Goal: Transaction & Acquisition: Purchase product/service

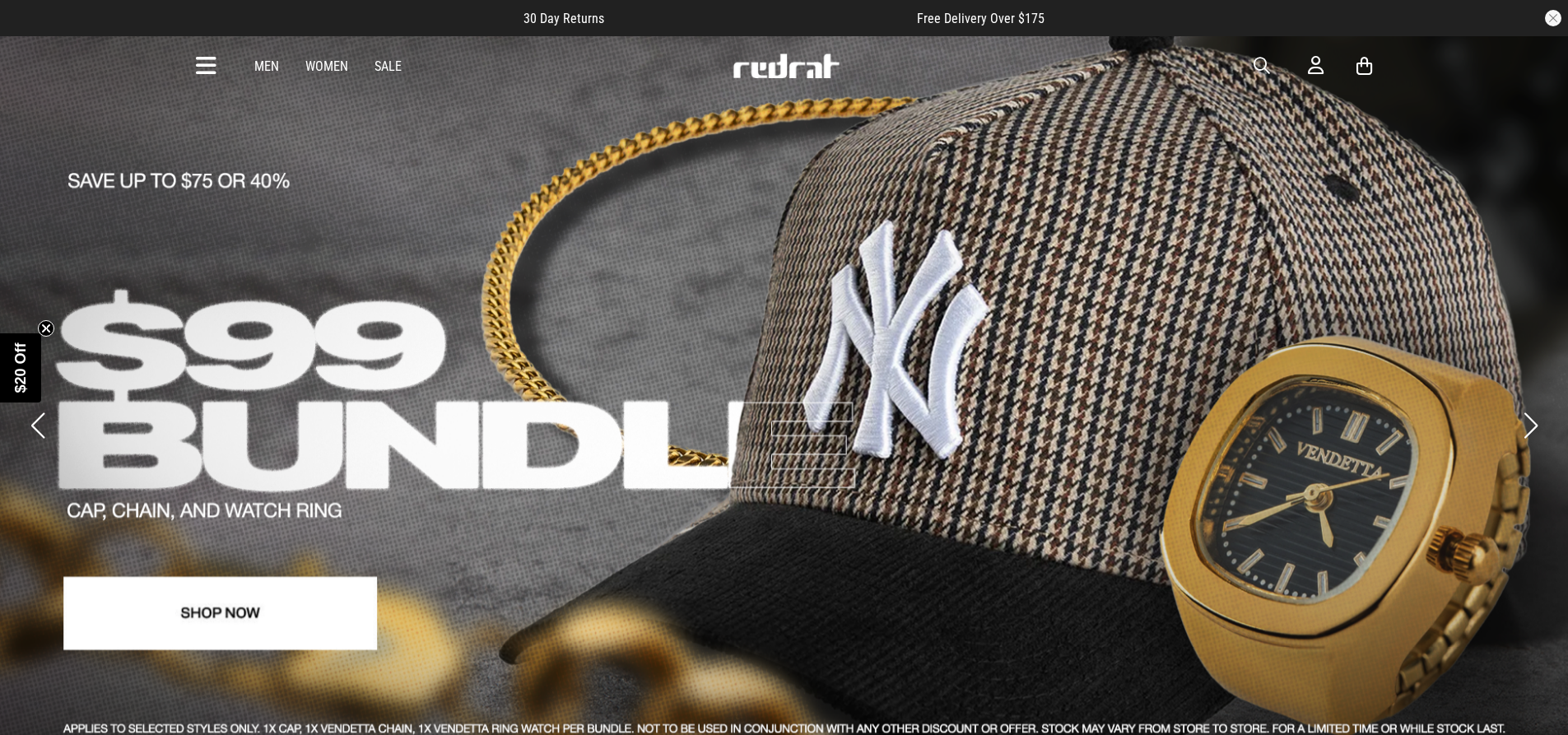
click at [382, 67] on link "Sale" at bounding box center [388, 66] width 27 height 16
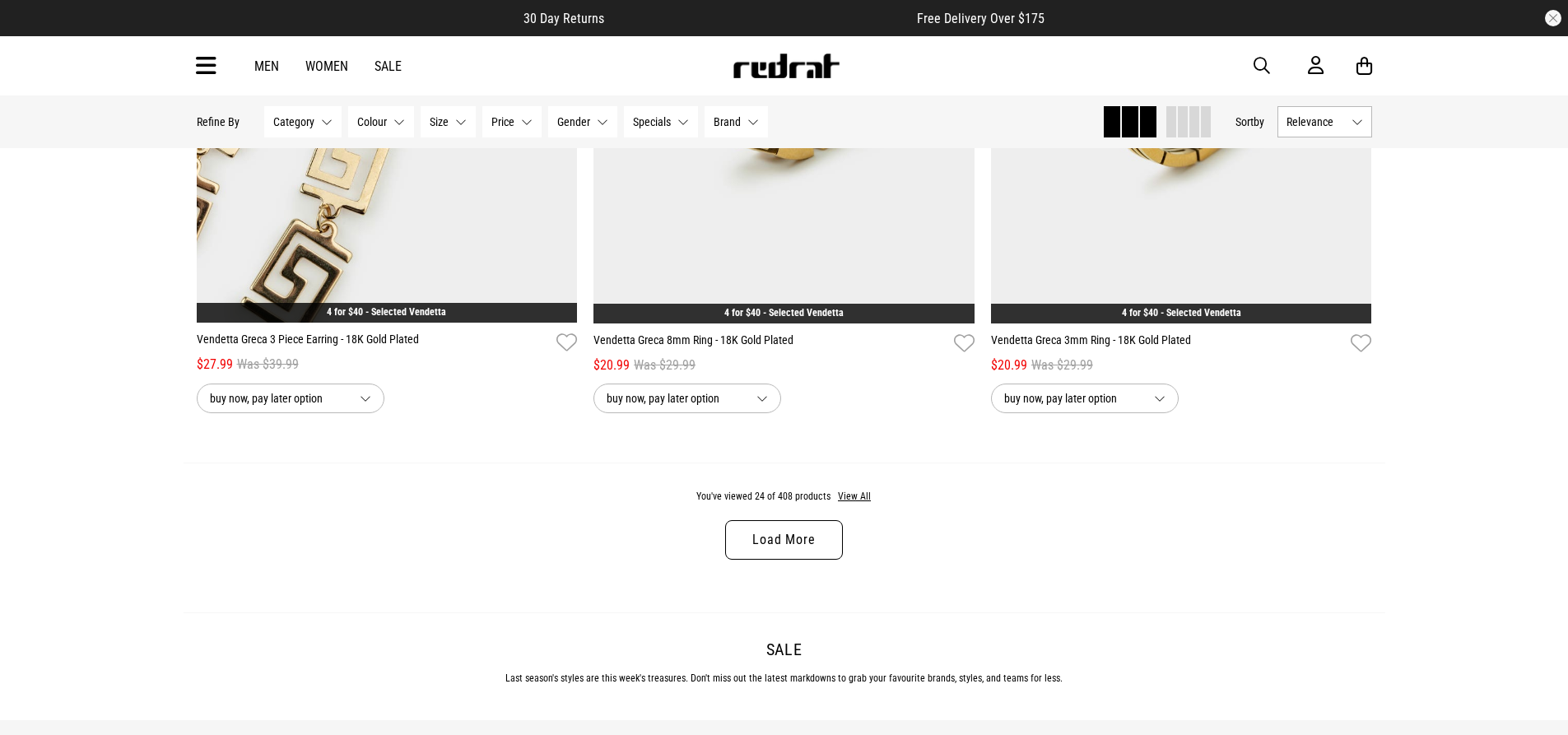
scroll to position [5104, 0]
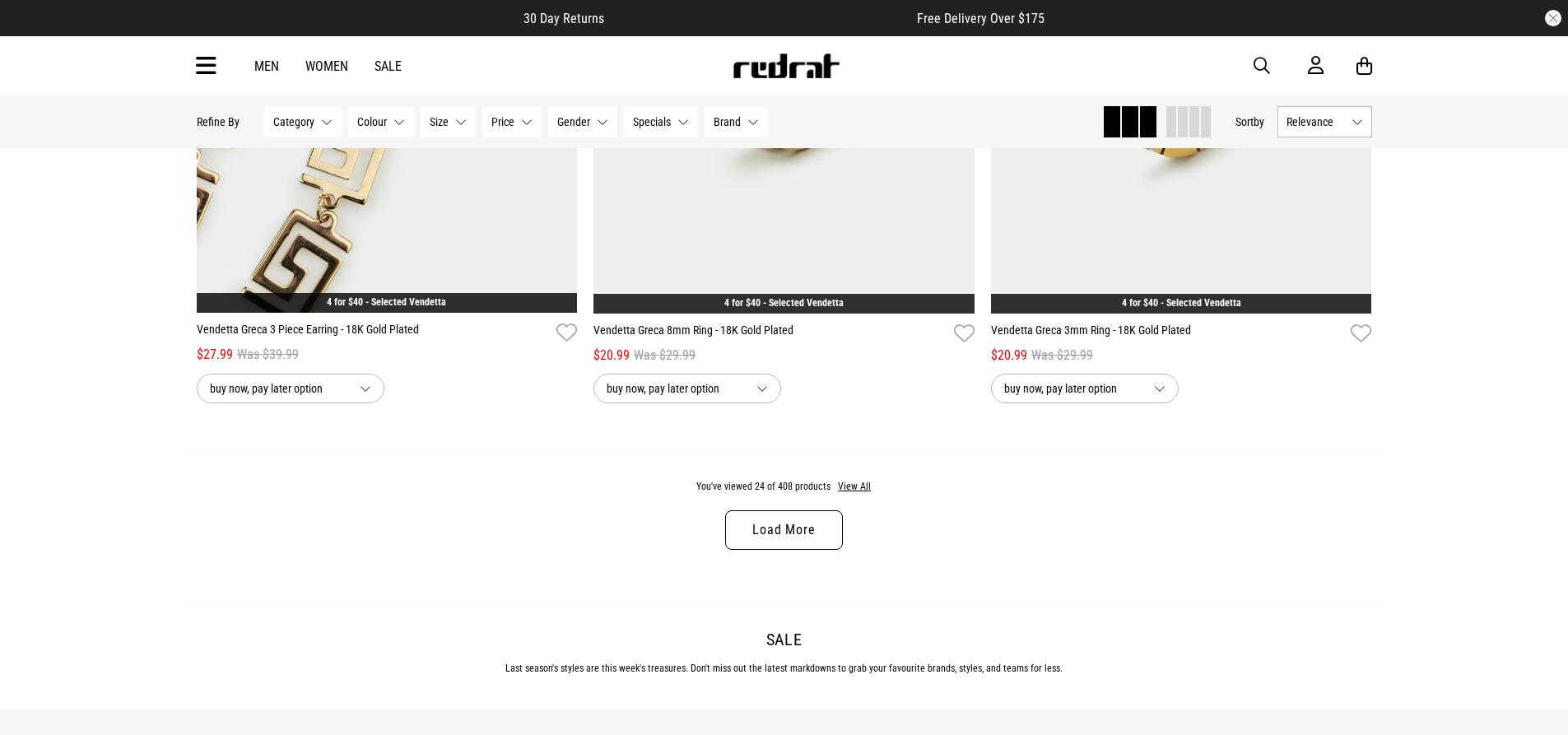
click at [775, 546] on link "Load More" at bounding box center [784, 530] width 117 height 40
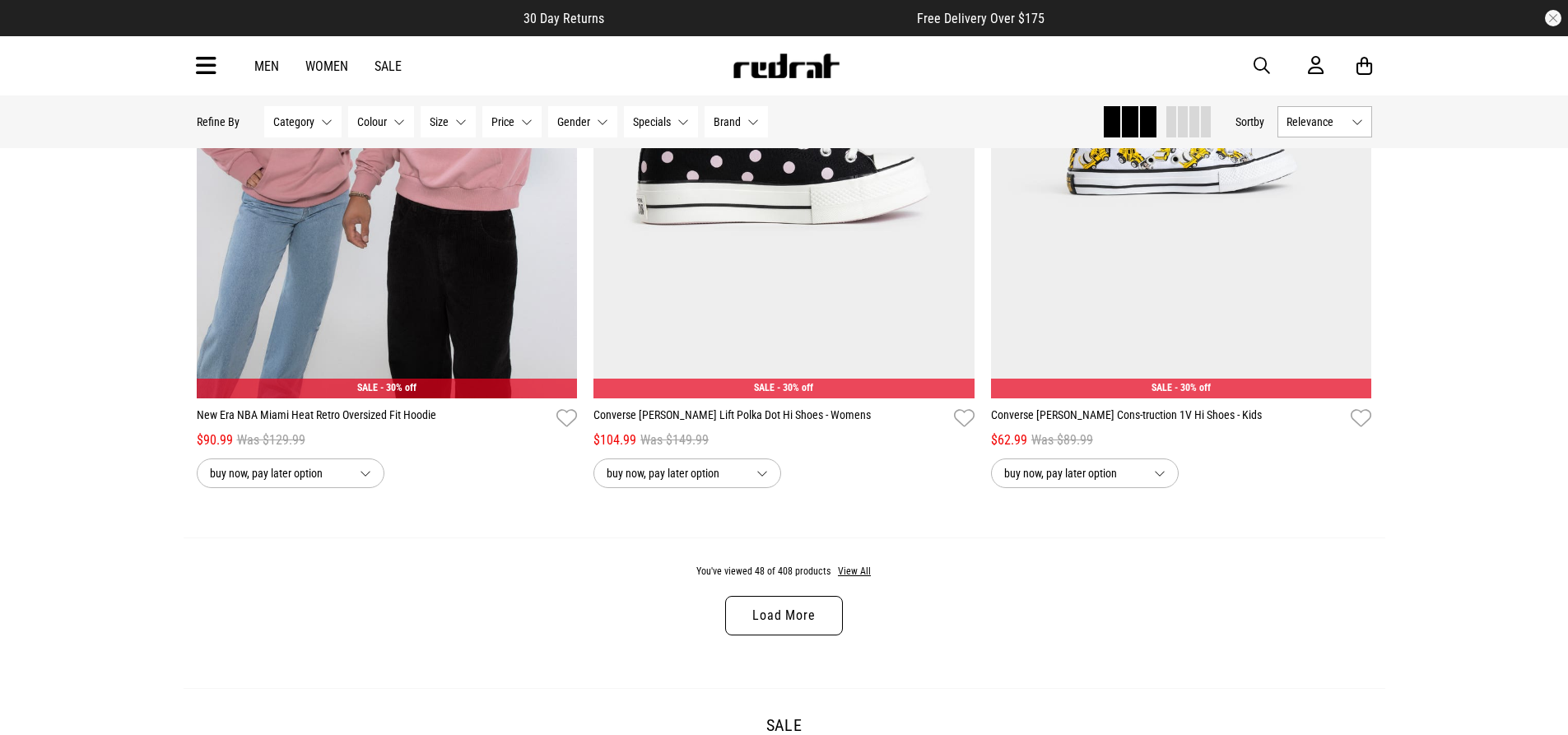
scroll to position [10291, 0]
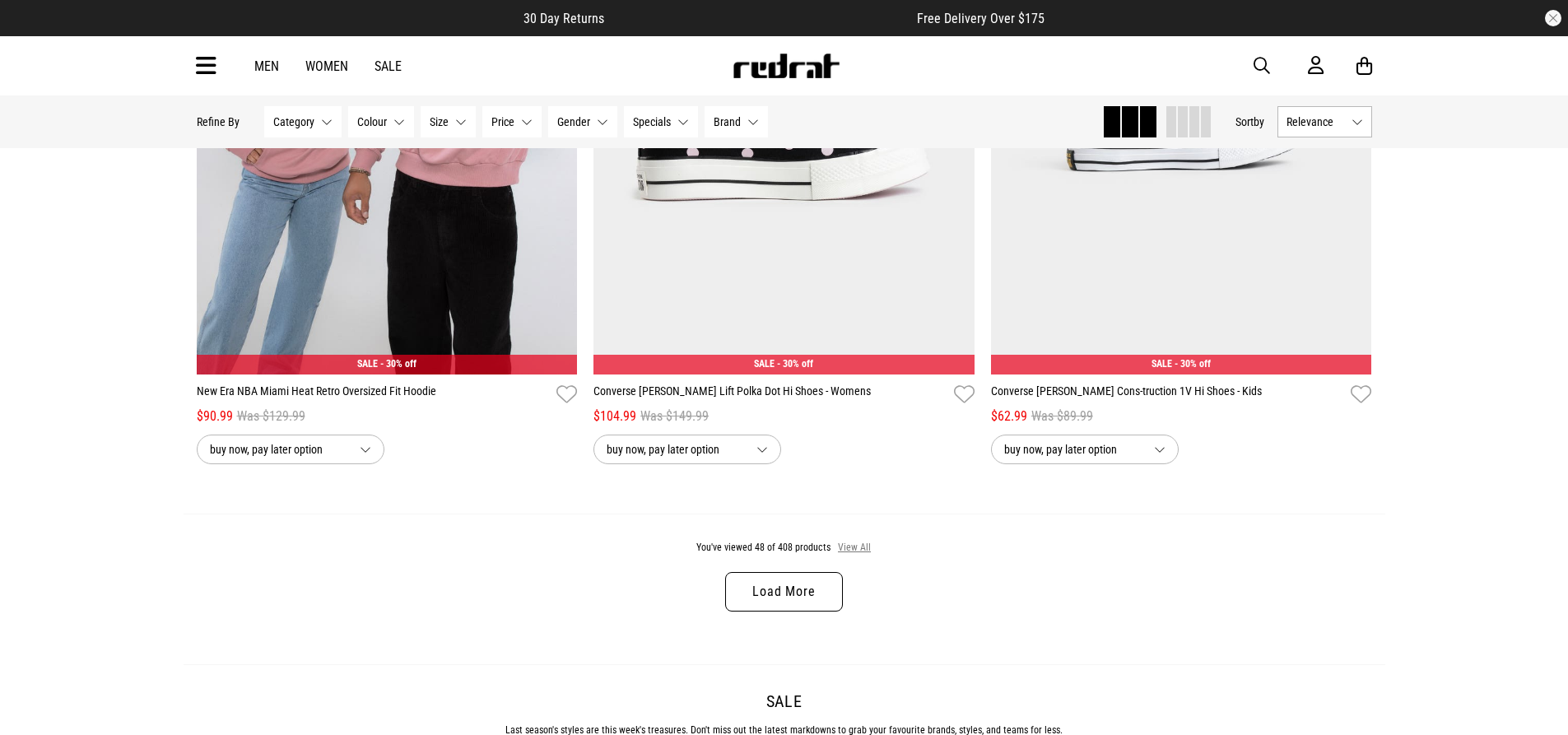
click at [856, 555] on button "View All" at bounding box center [854, 548] width 34 height 15
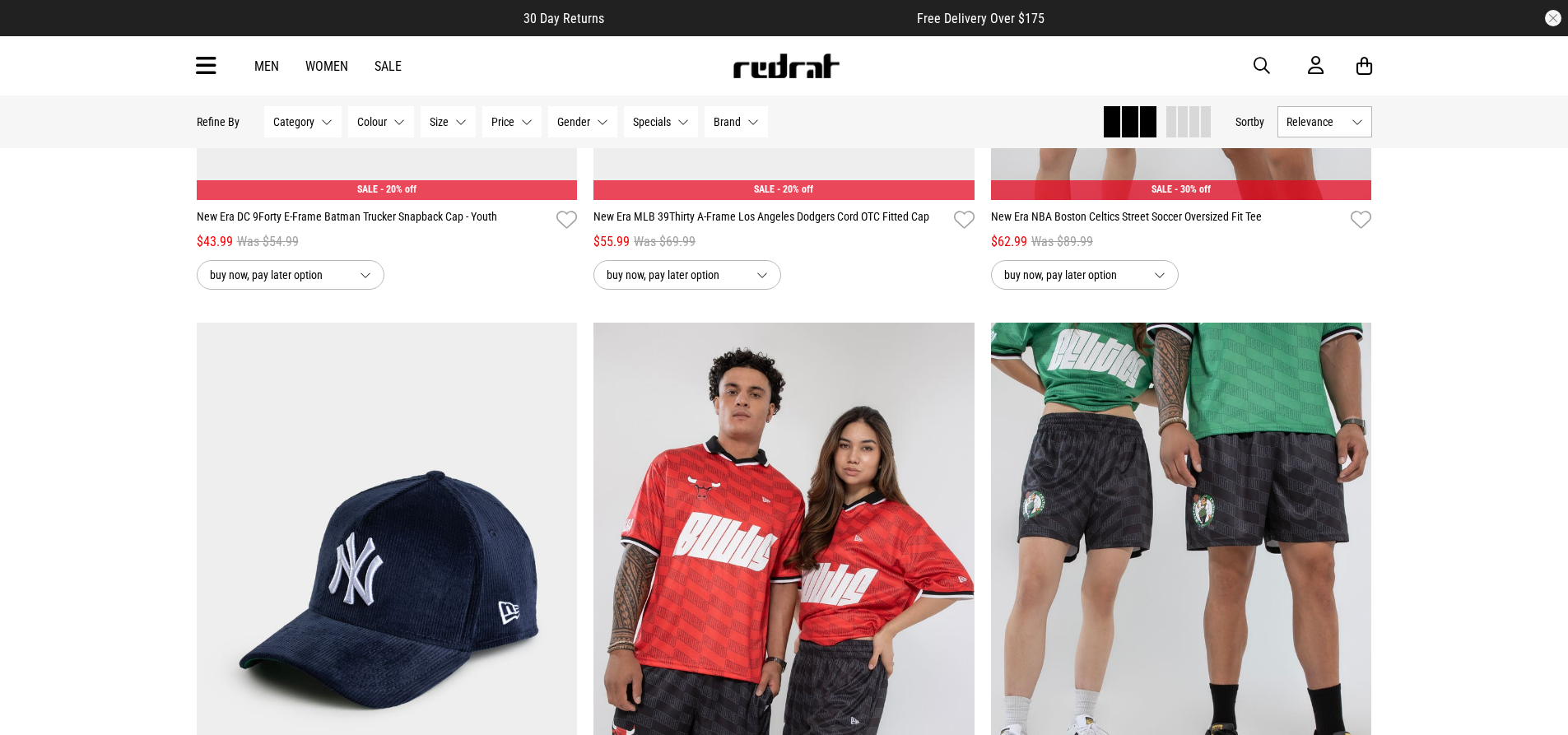
scroll to position [13173, 0]
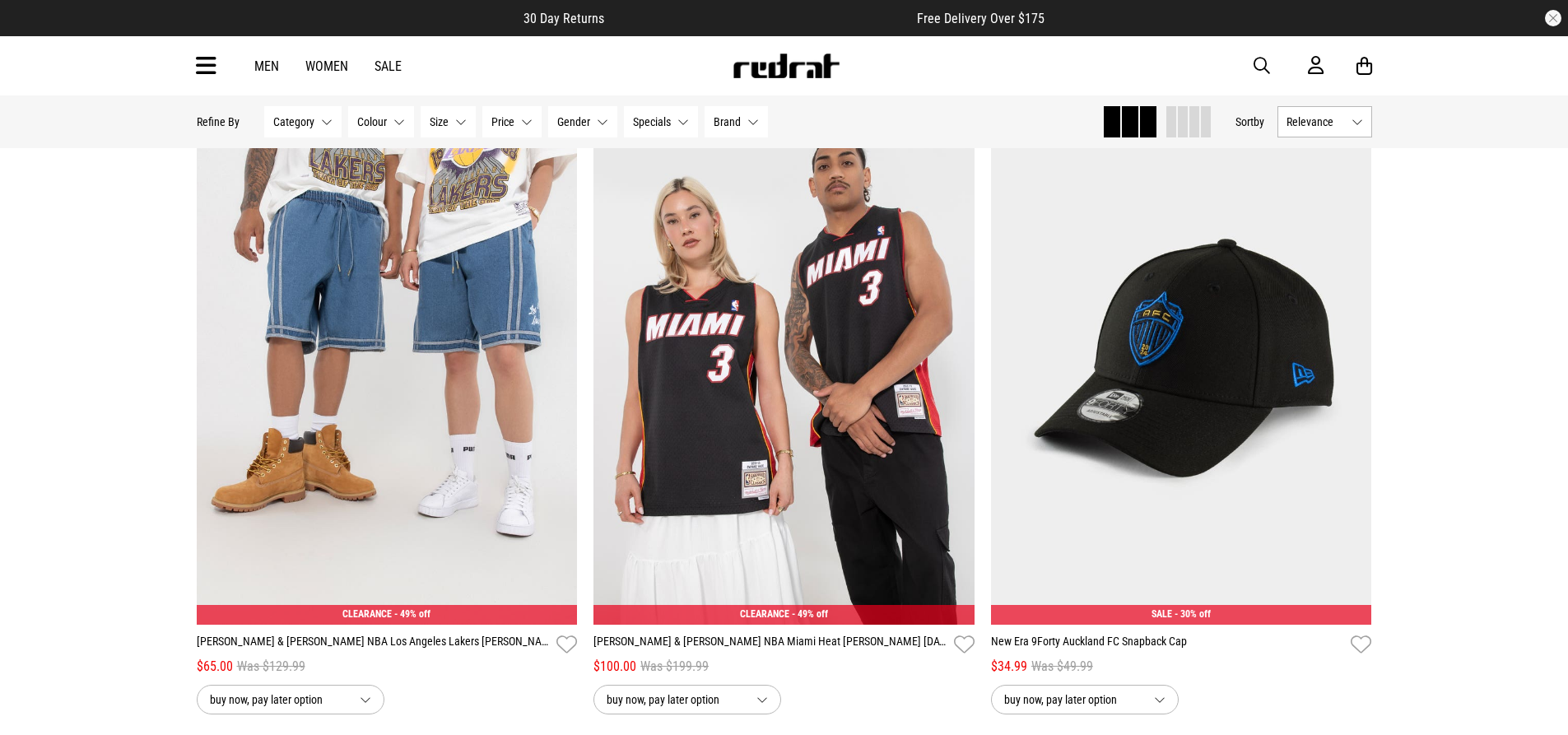
scroll to position [19265, 0]
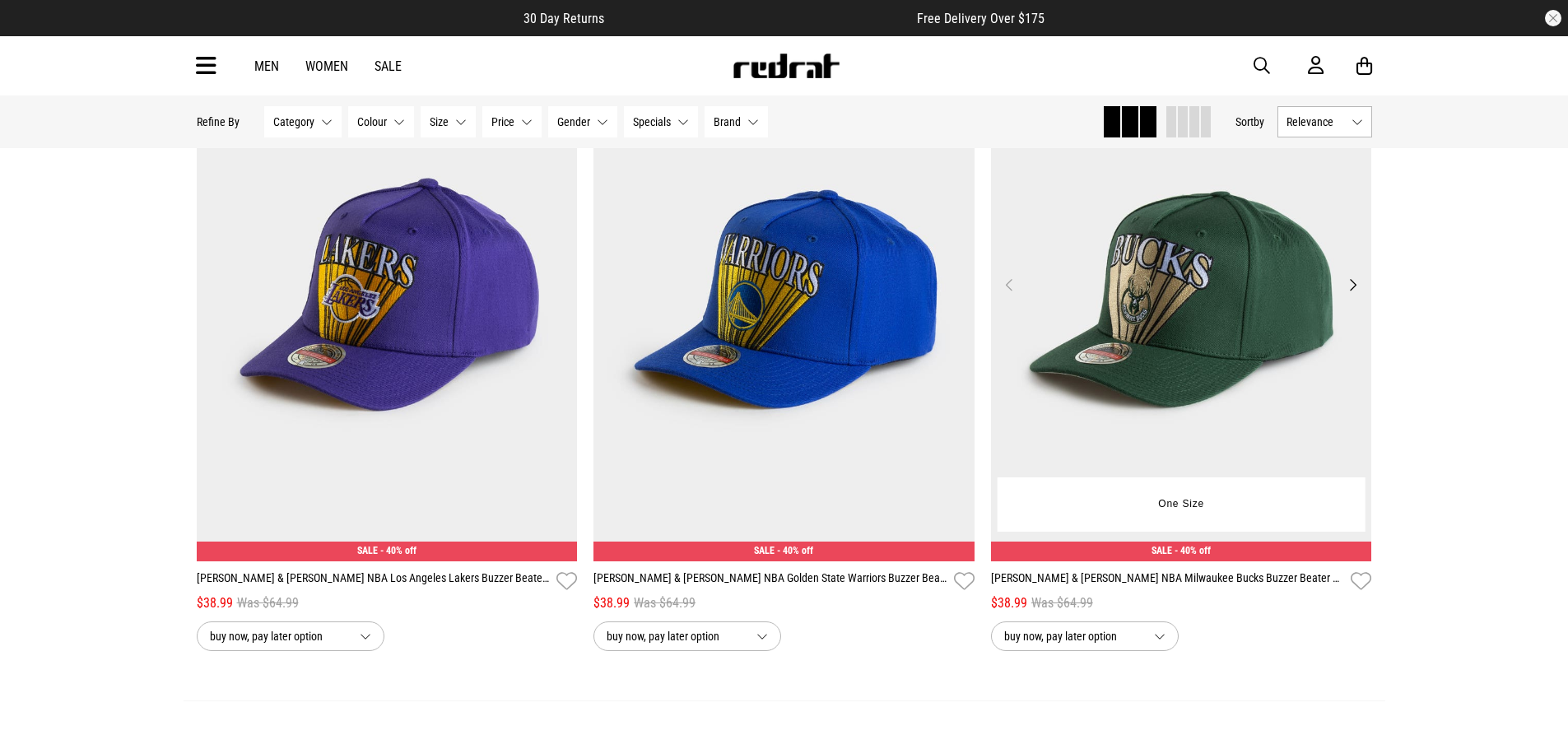
scroll to position [25851, 0]
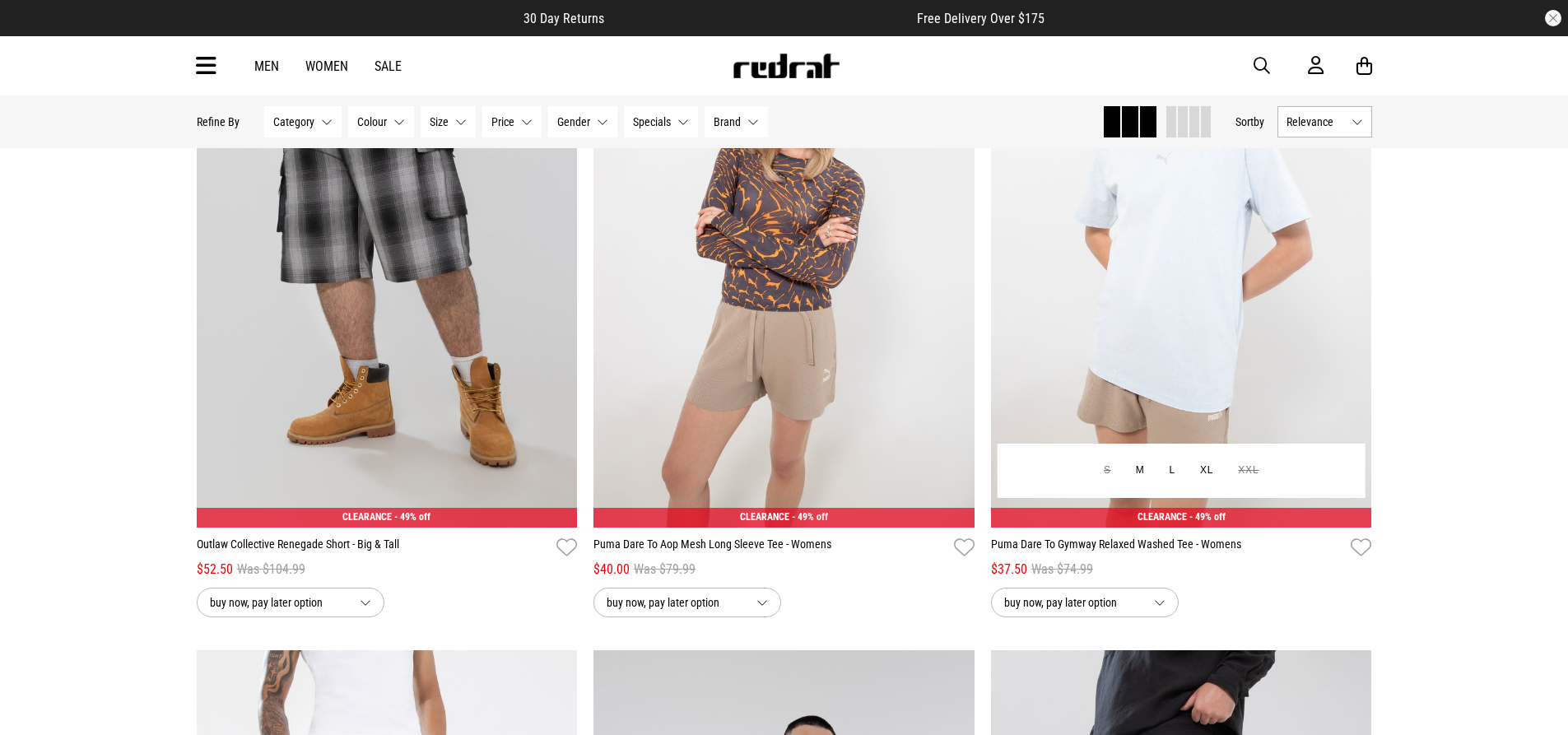
scroll to position [28485, 0]
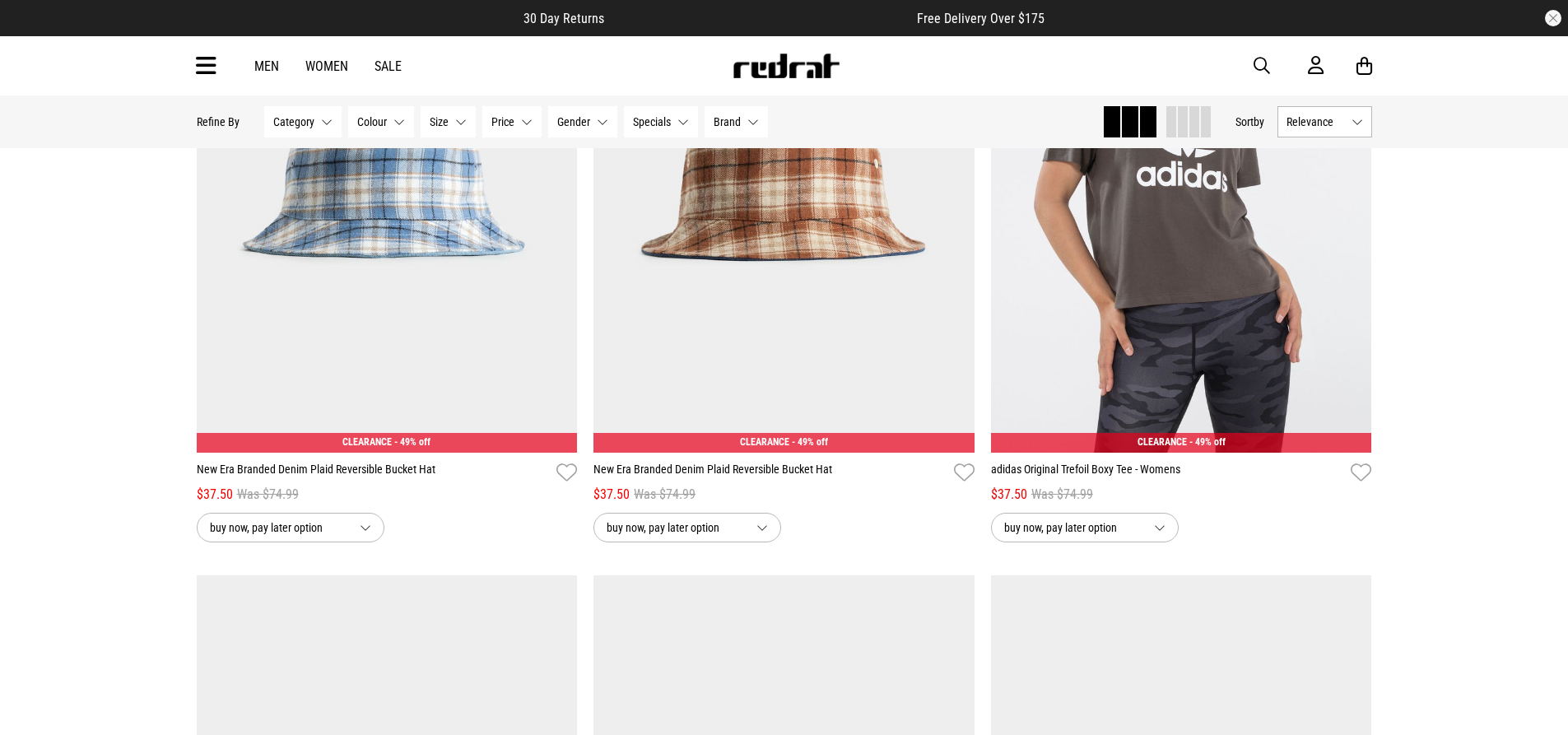
scroll to position [40422, 0]
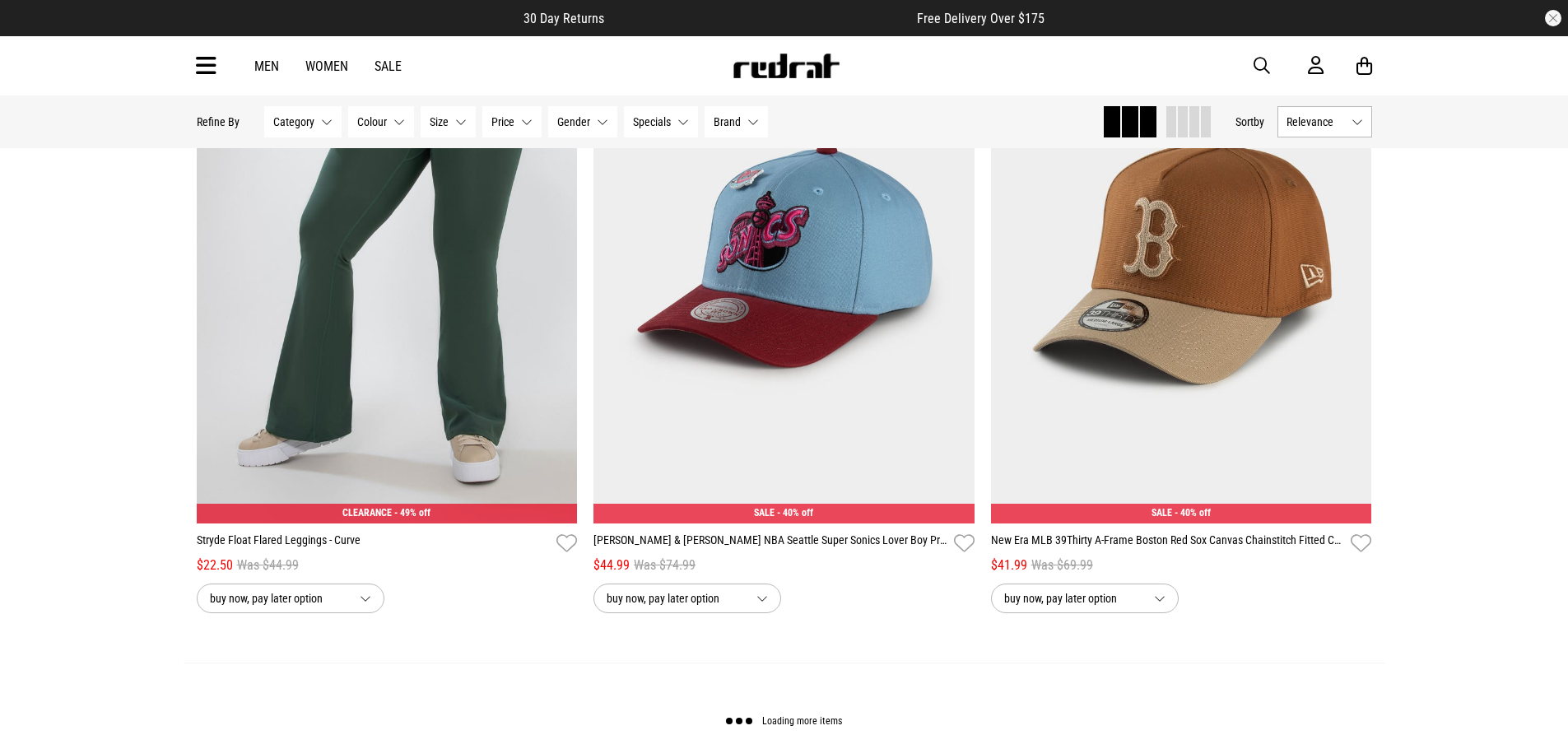
scroll to position [47008, 0]
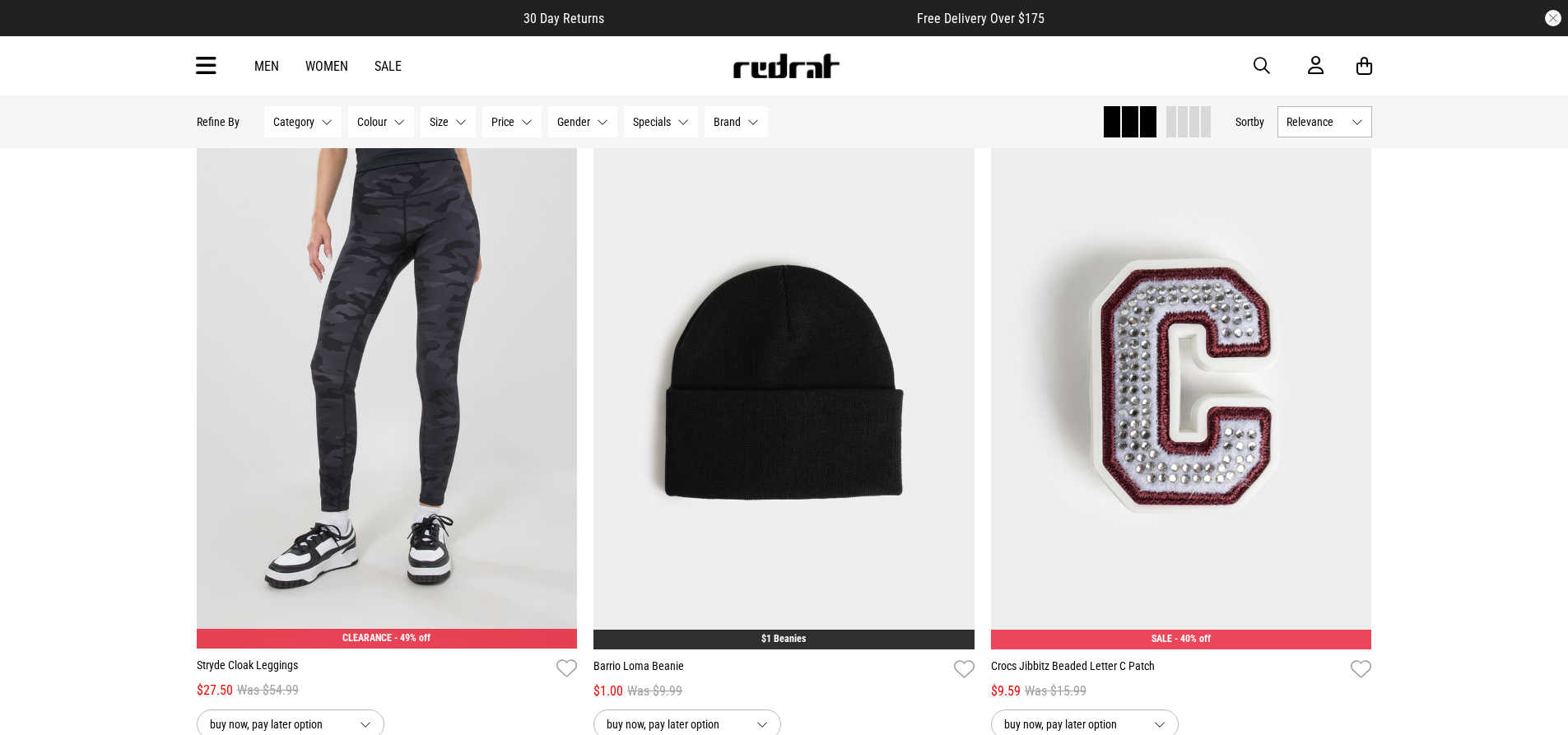
scroll to position [50549, 0]
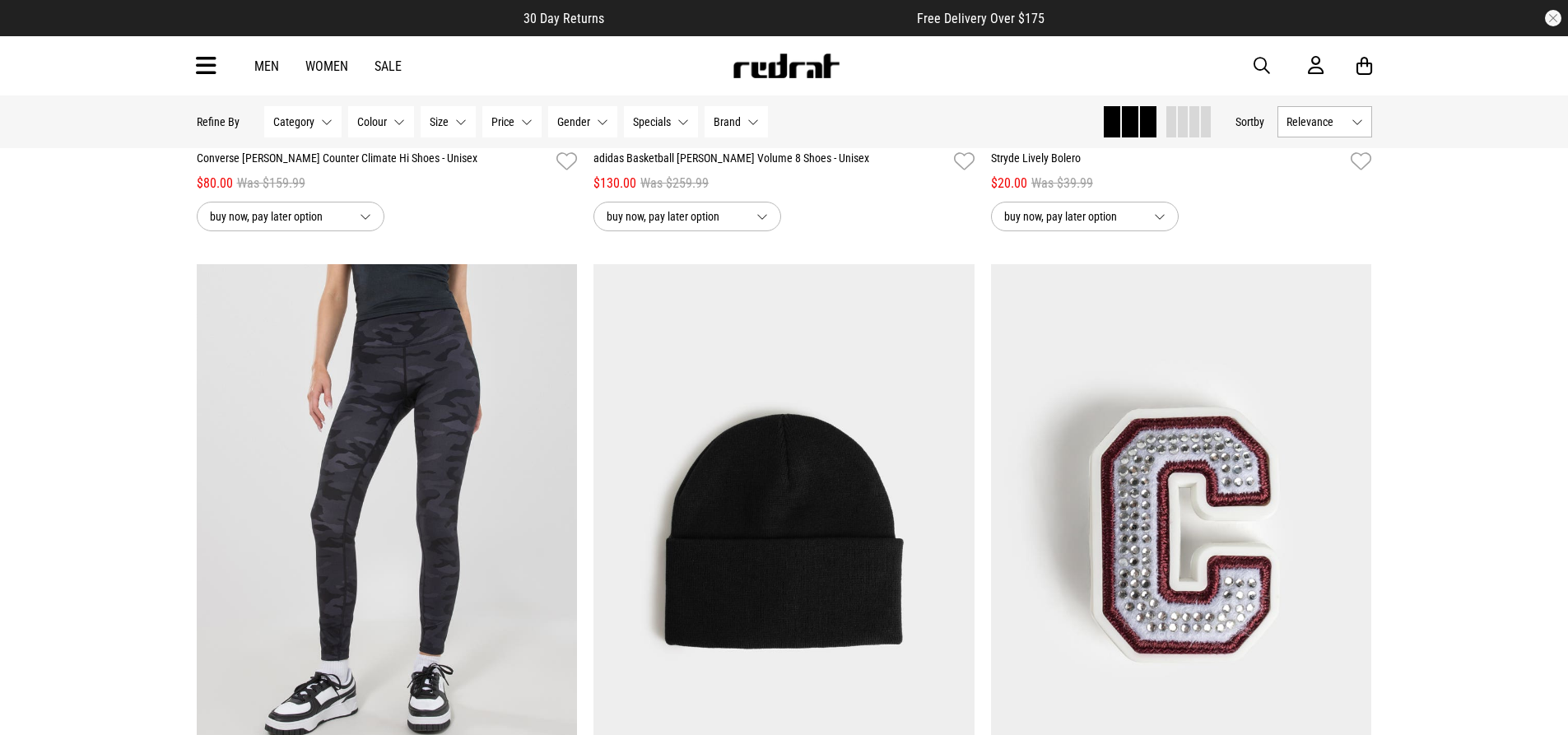
click at [467, 128] on button "Size None selected" at bounding box center [448, 121] width 55 height 31
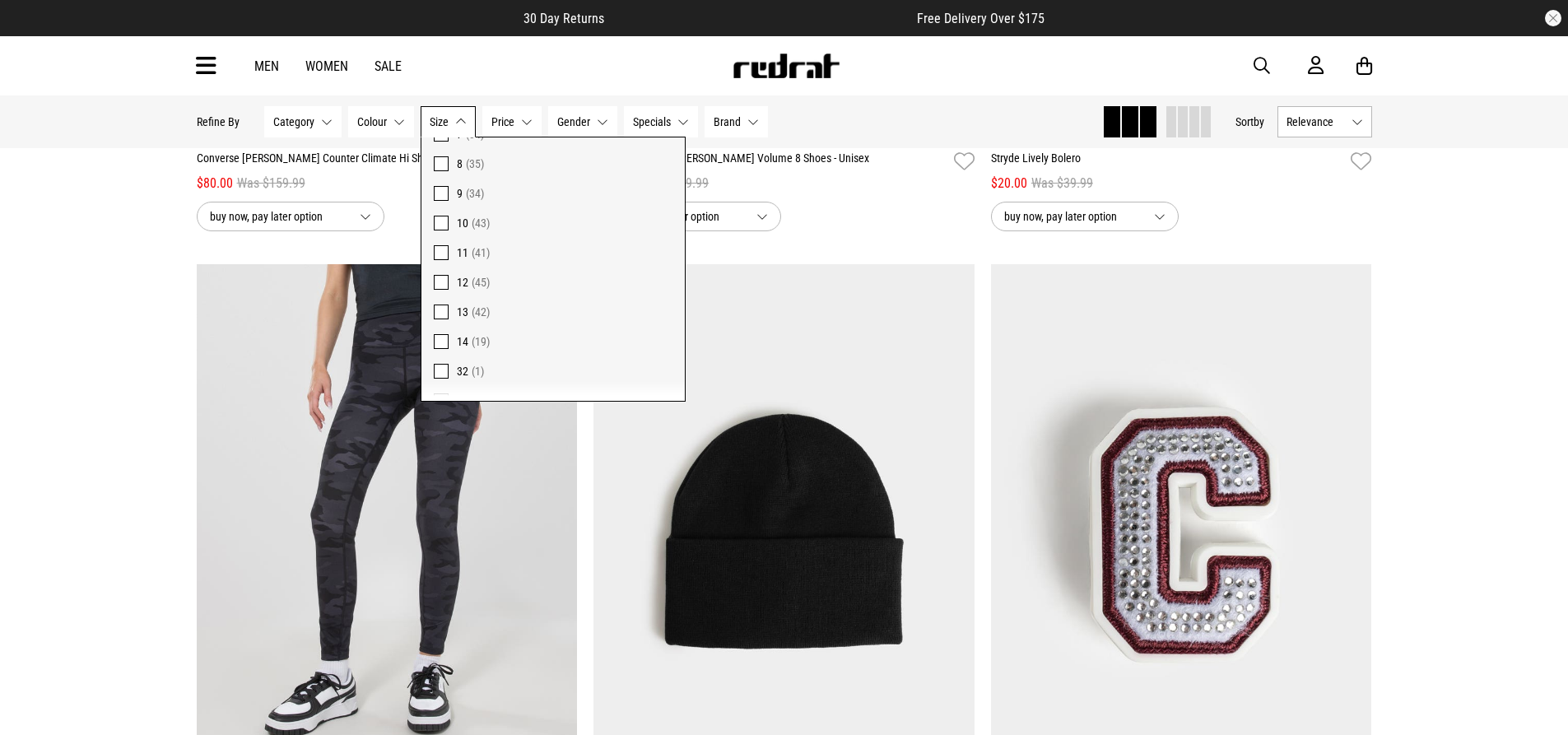
scroll to position [329, 0]
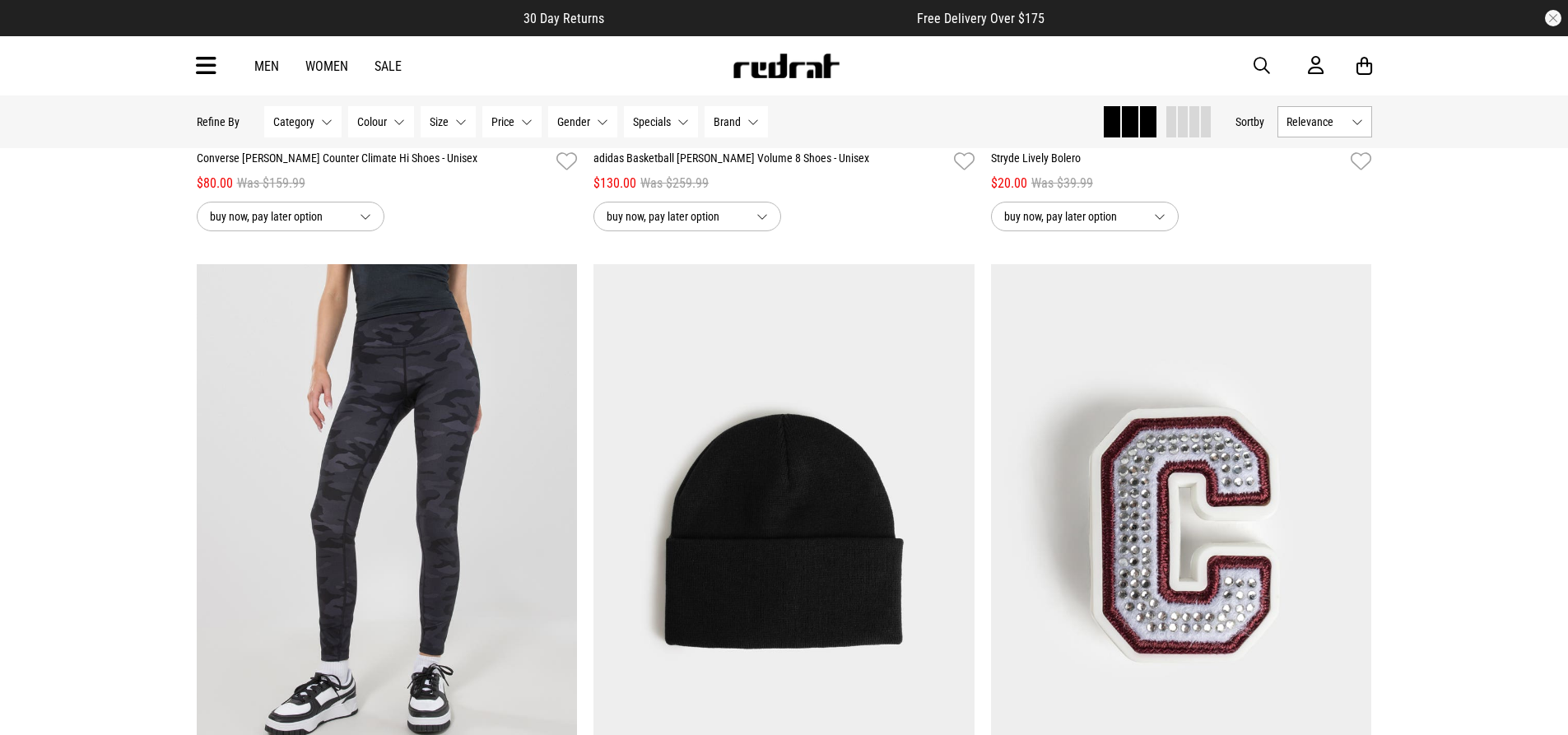
click at [339, 68] on link "Women" at bounding box center [326, 66] width 42 height 16
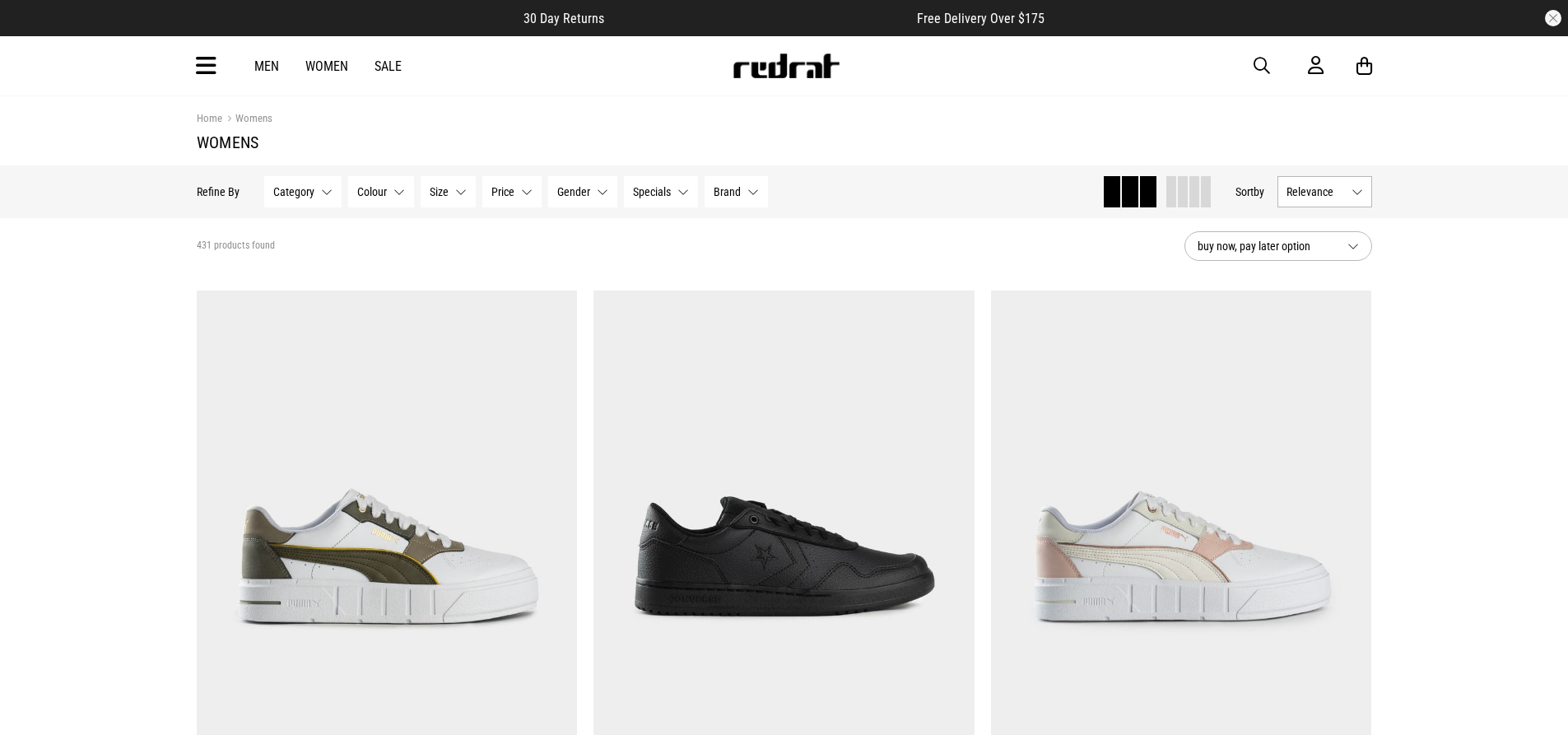
click at [673, 193] on button "Specials None selected" at bounding box center [662, 191] width 74 height 31
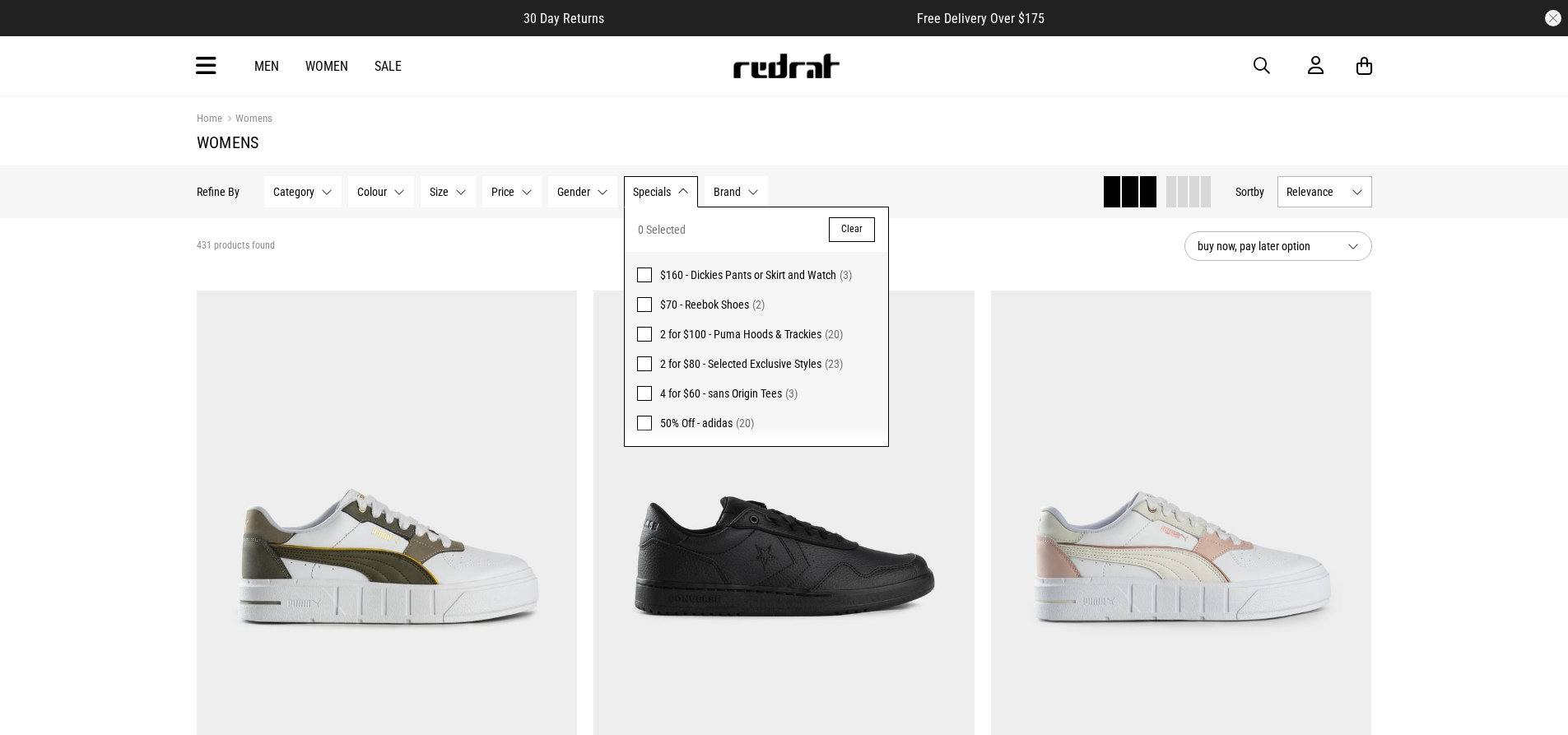
click at [700, 425] on span "50% Off - adidas" at bounding box center [696, 423] width 73 height 13
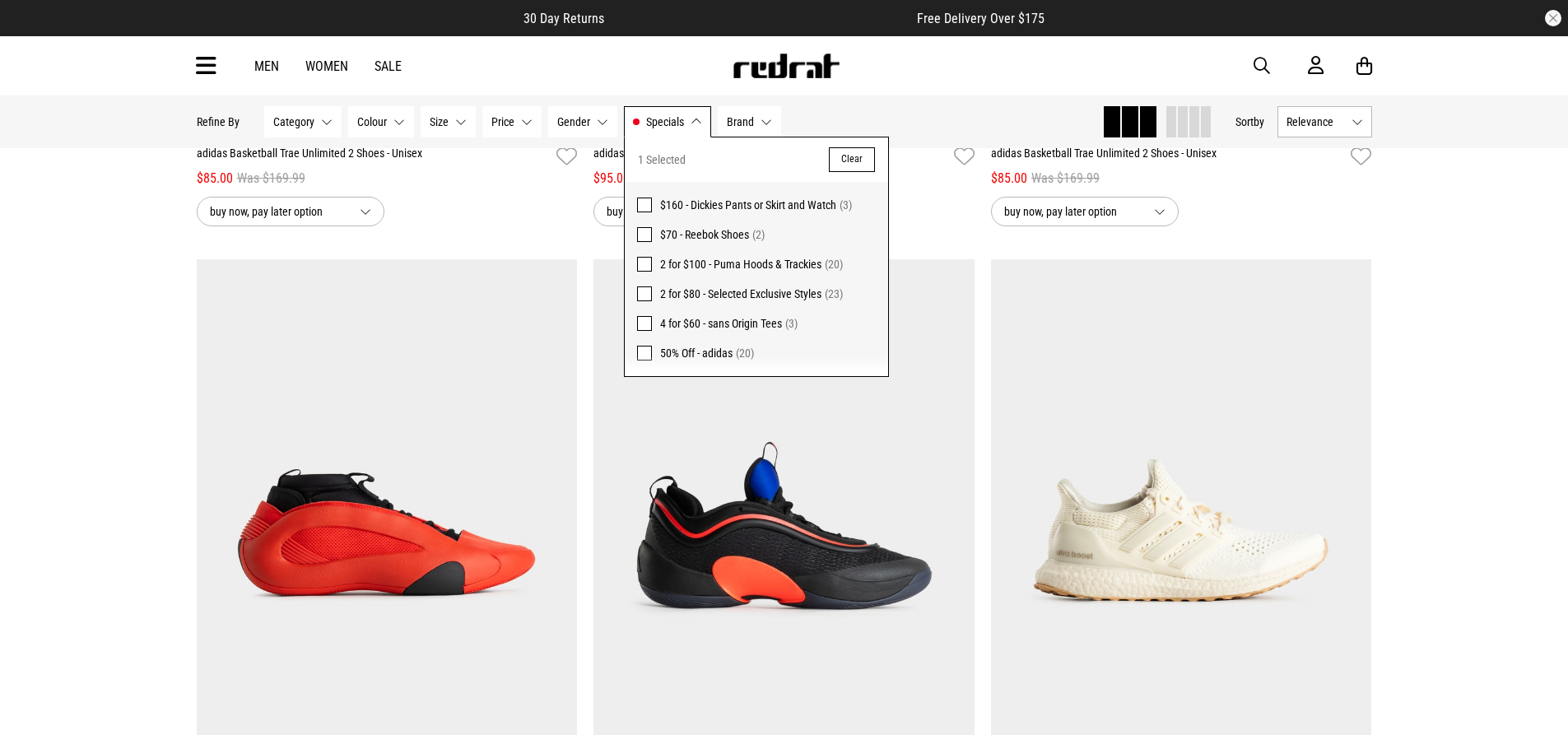
scroll to position [2223, 0]
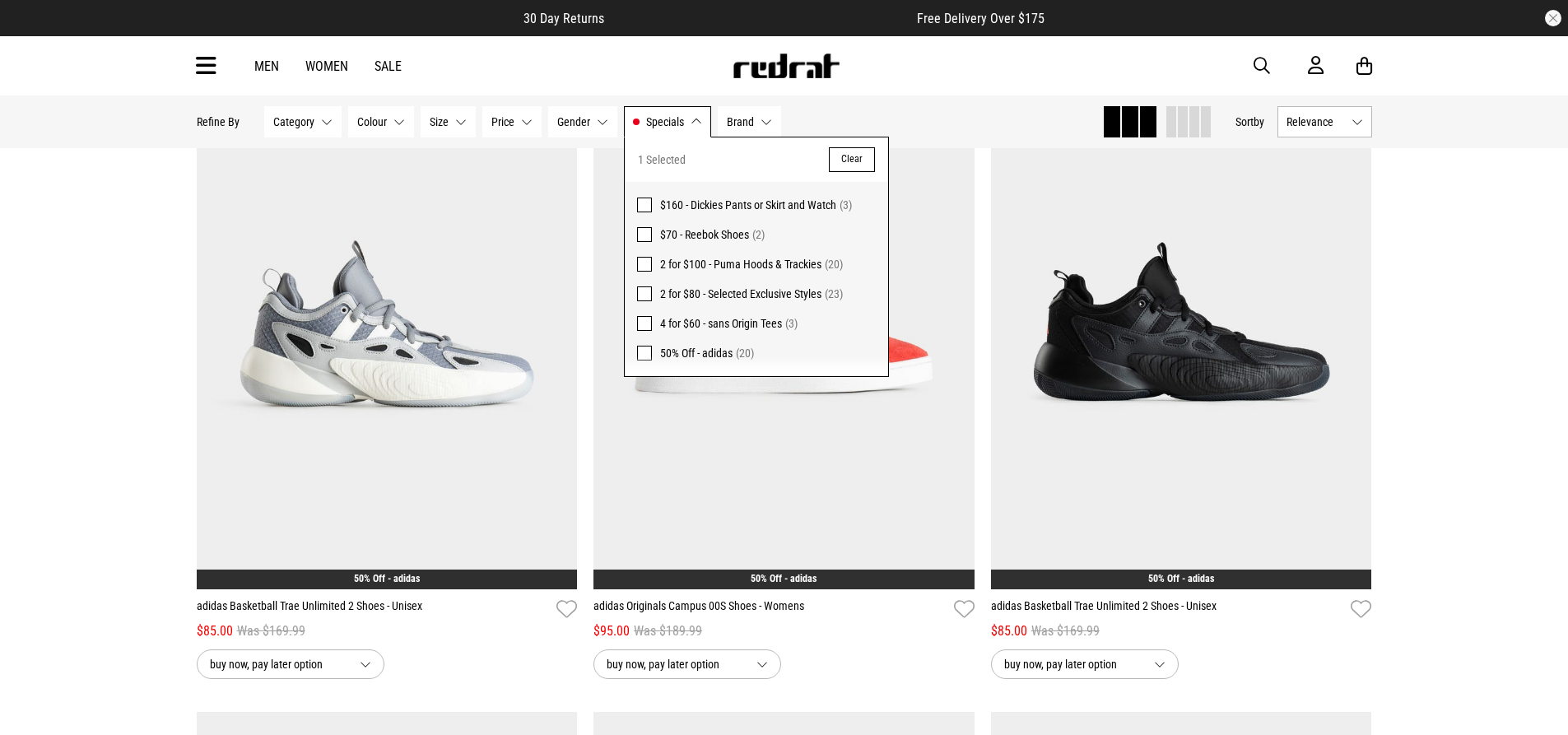
click at [898, 127] on div "Hide Refine s Refine By Filters Category None selected Category 0 Selected Clea…" at bounding box center [642, 121] width 892 height 36
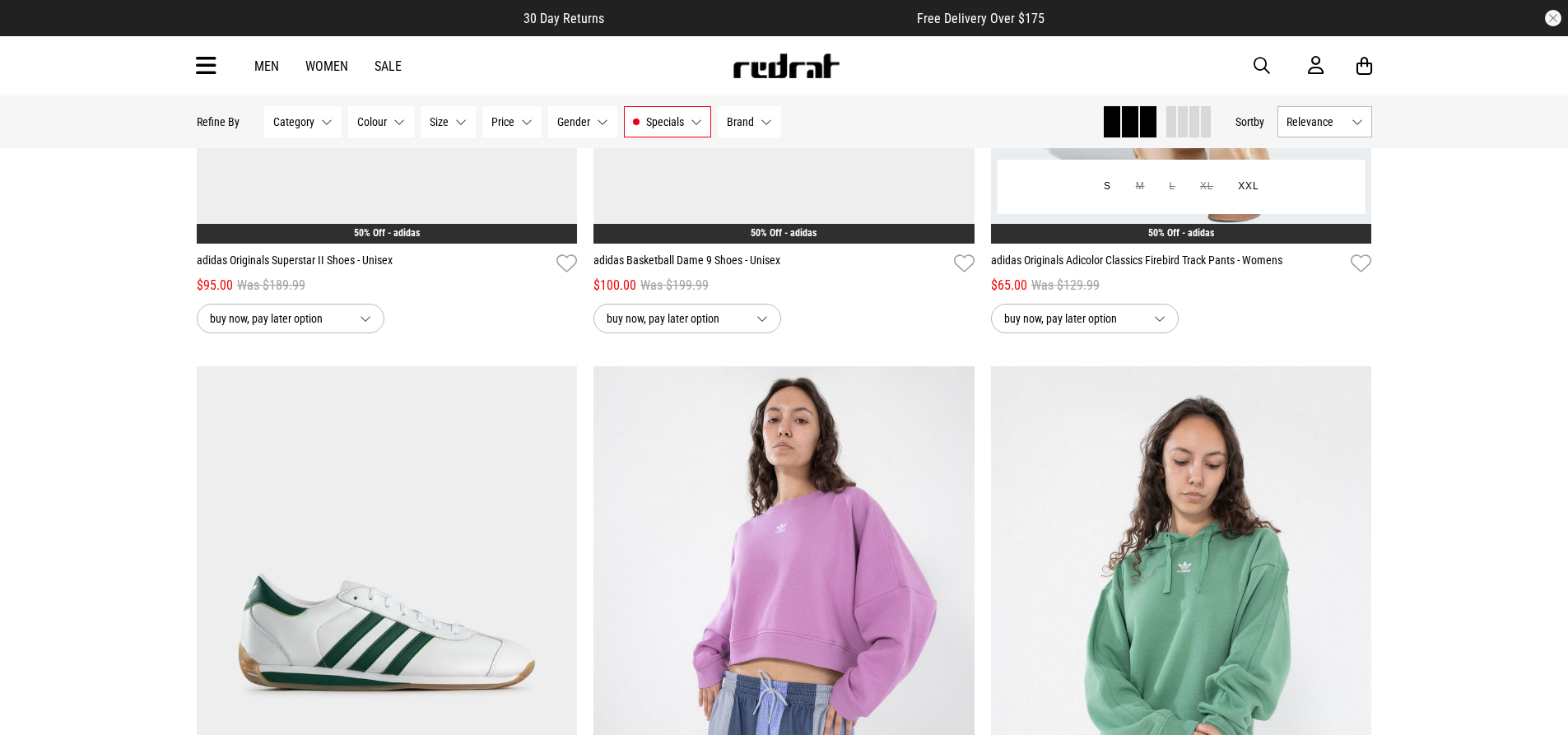
scroll to position [1152, 0]
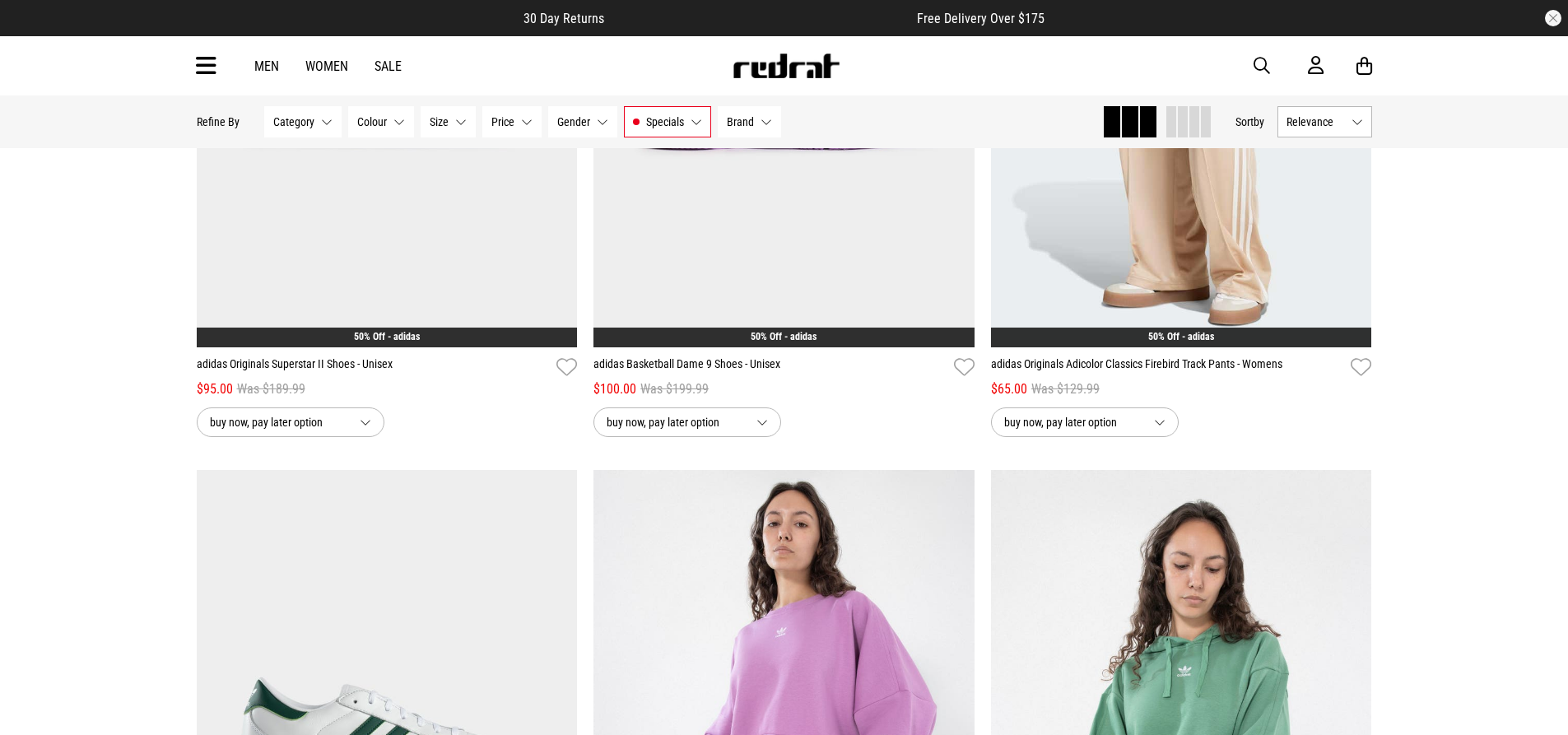
click at [1339, 125] on span "Relevance" at bounding box center [1316, 121] width 58 height 13
click at [1333, 203] on li "Price (Lowest)" at bounding box center [1325, 212] width 93 height 30
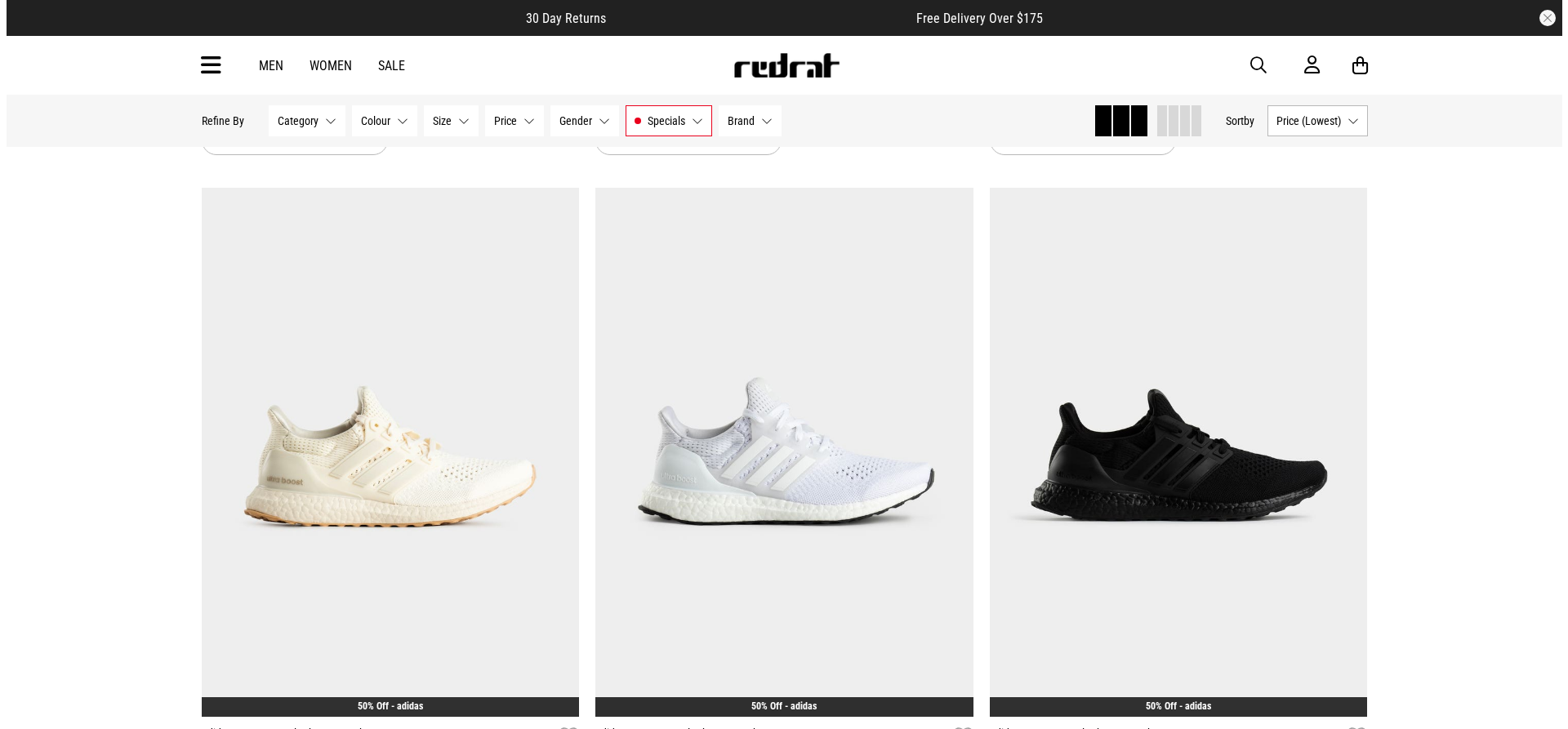
scroll to position [3511, 0]
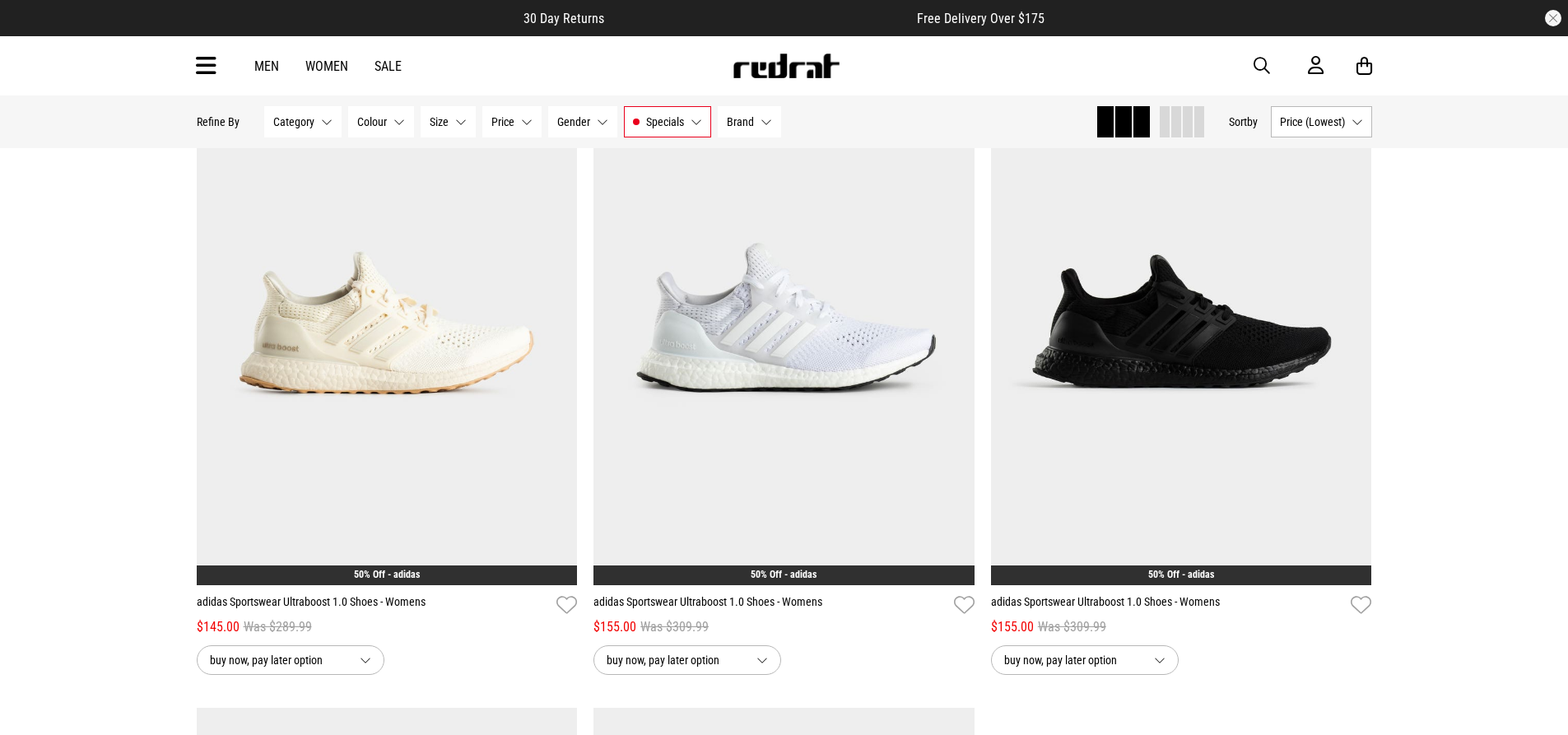
click at [212, 63] on icon at bounding box center [206, 66] width 20 height 27
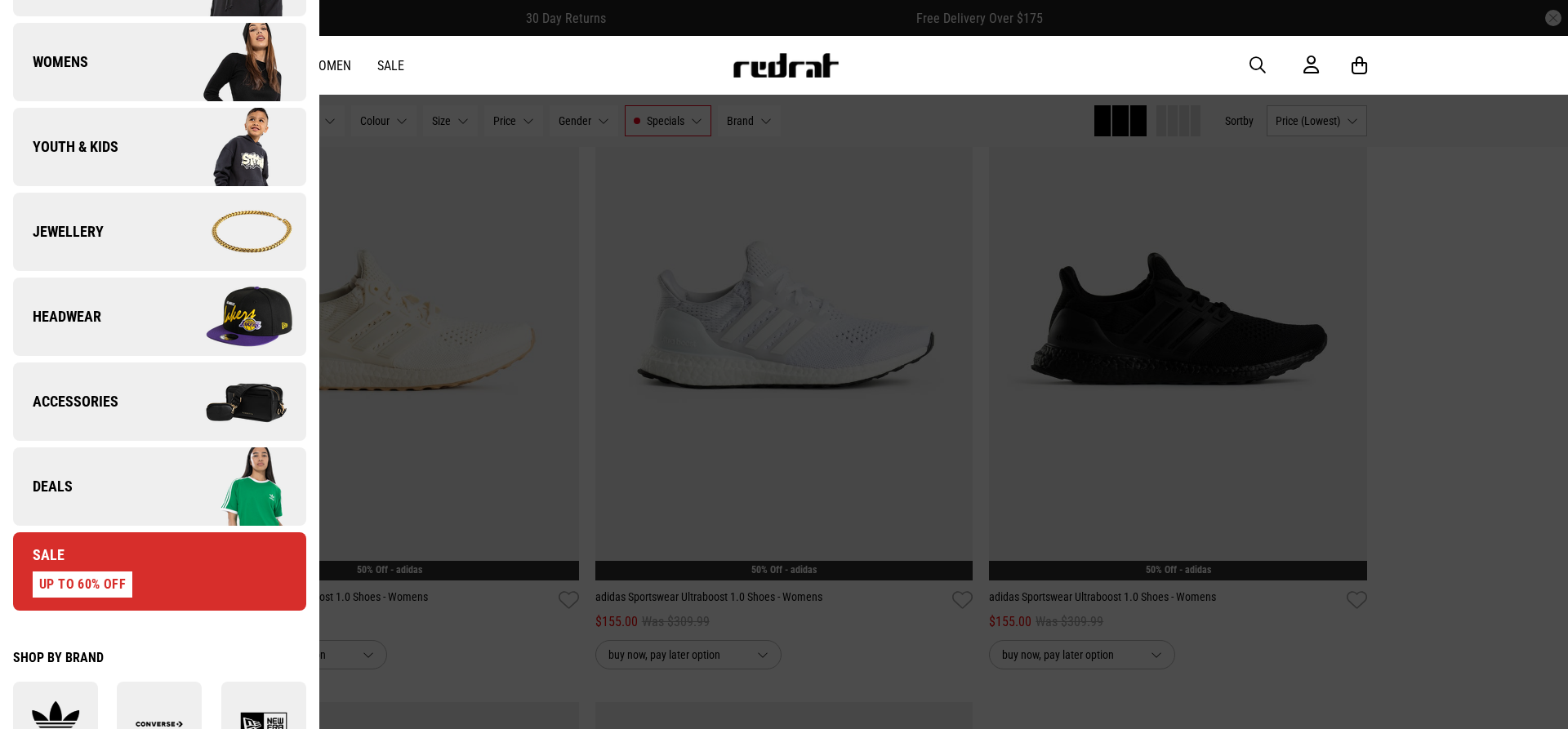
scroll to position [326, 0]
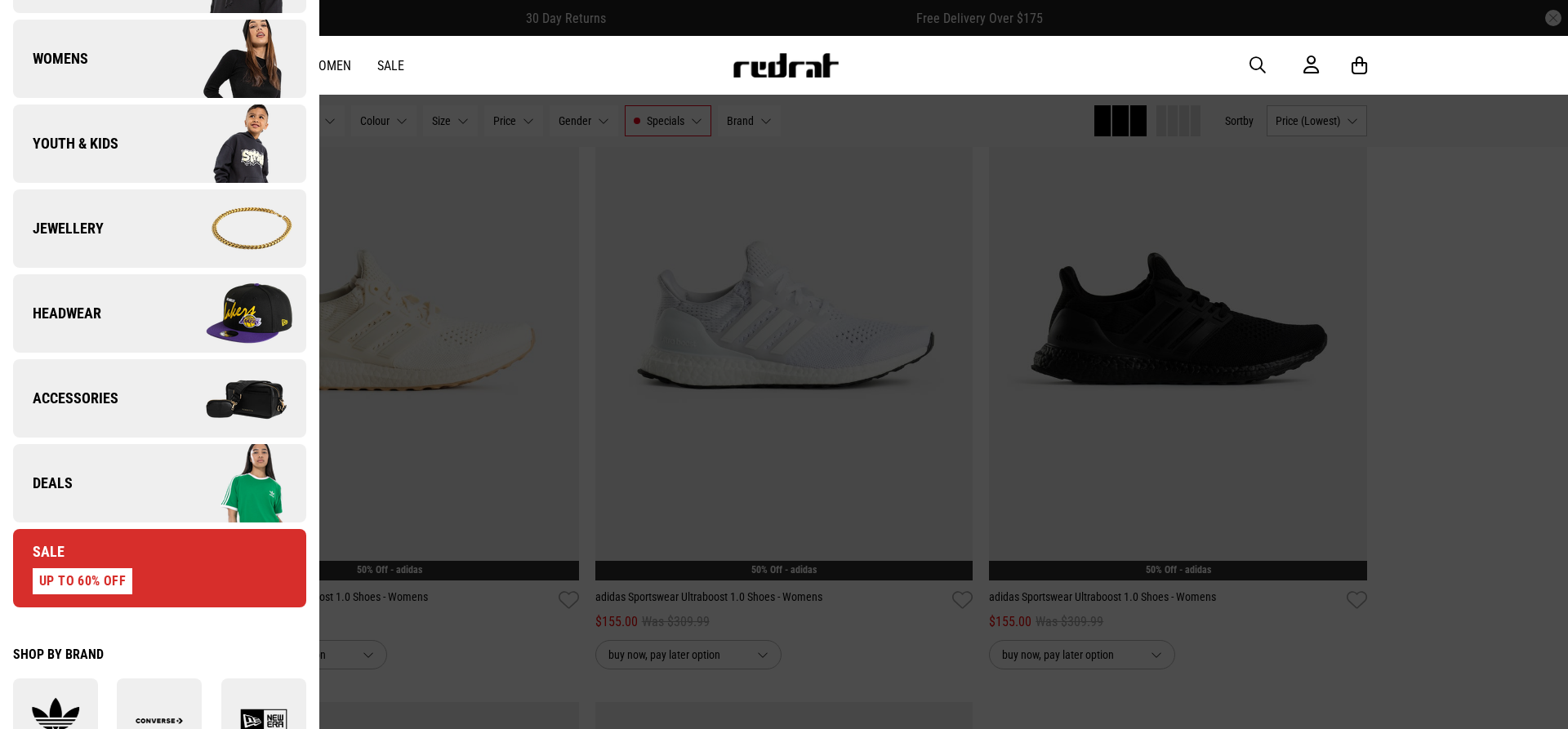
click at [196, 235] on img at bounding box center [233, 228] width 147 height 82
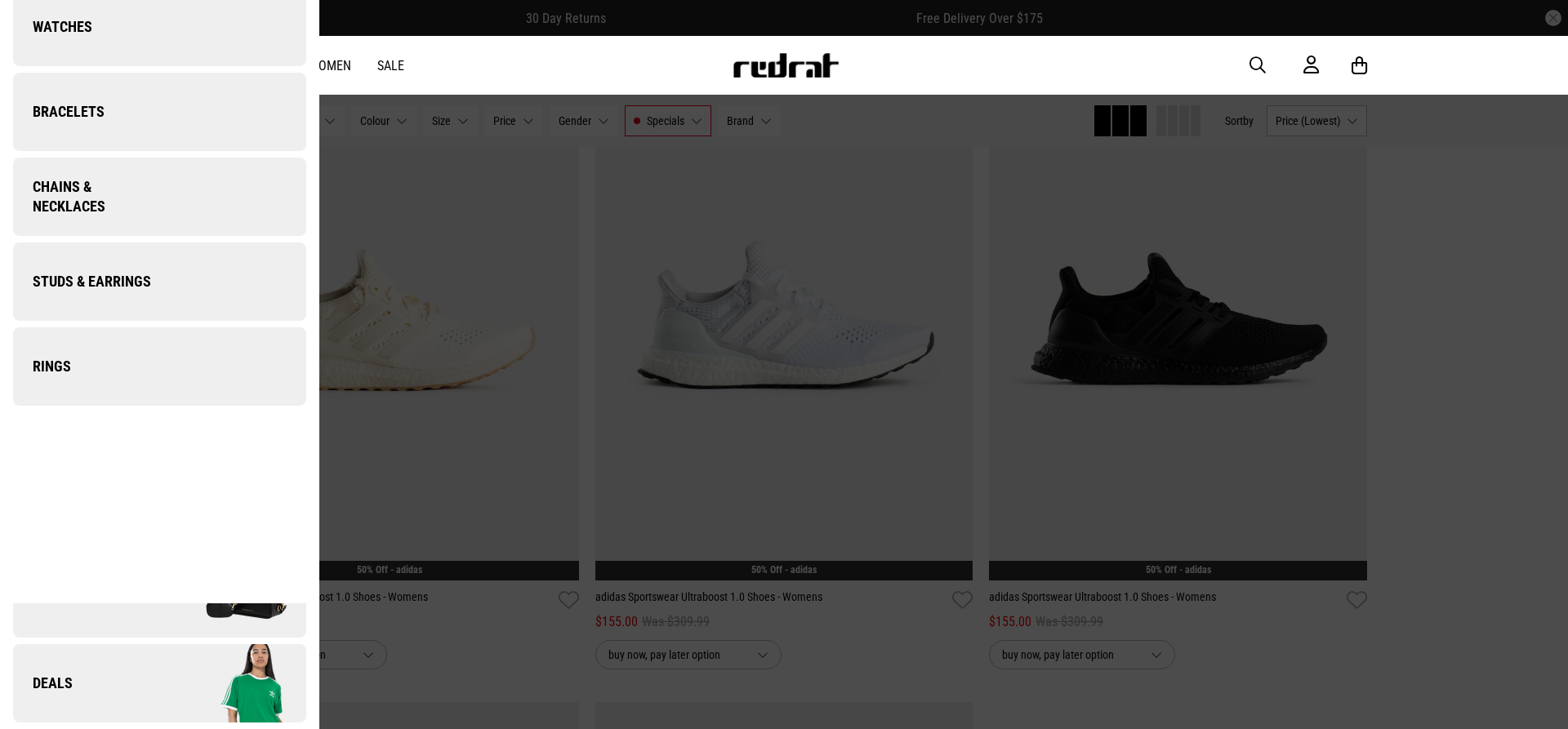
scroll to position [0, 0]
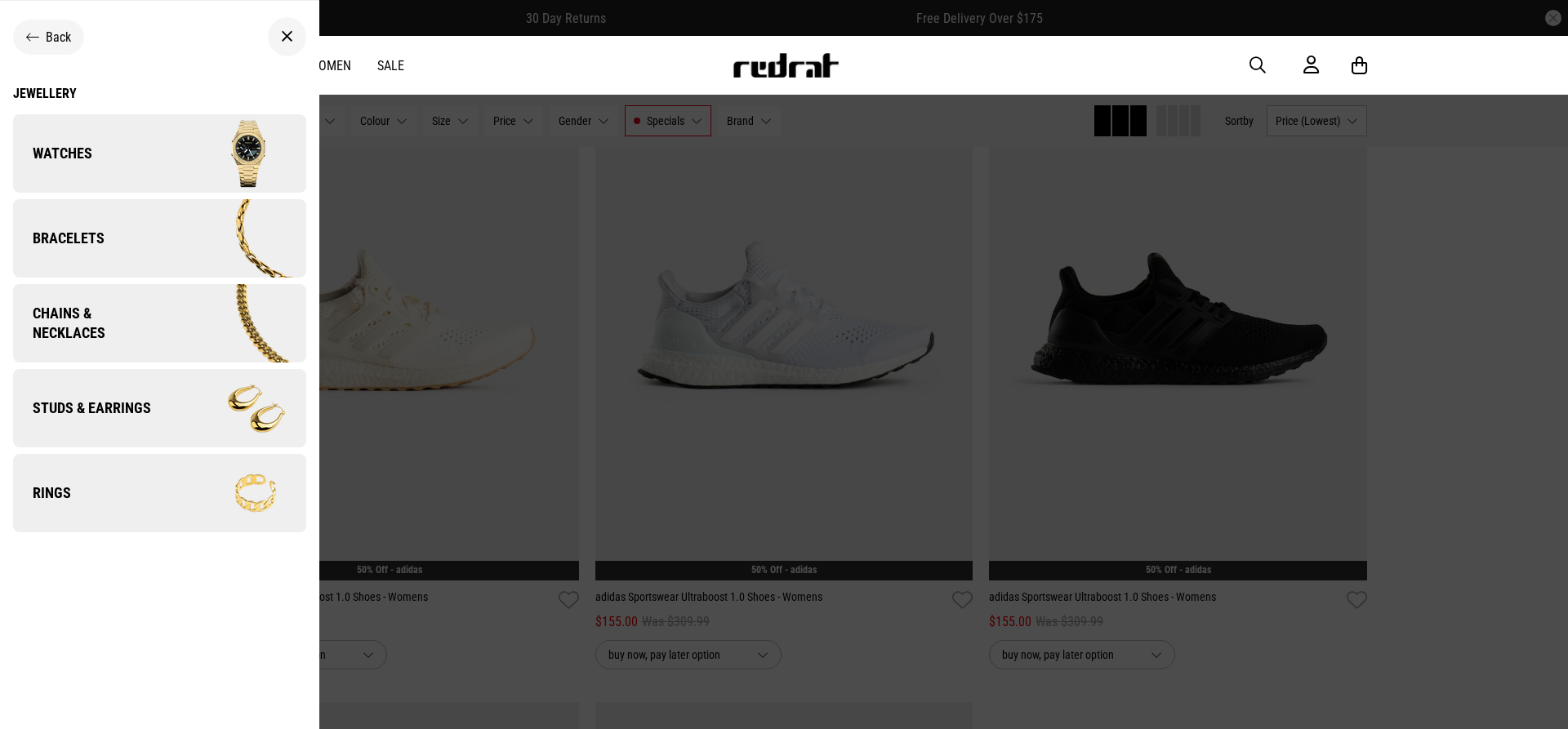
click at [206, 171] on img at bounding box center [233, 153] width 147 height 82
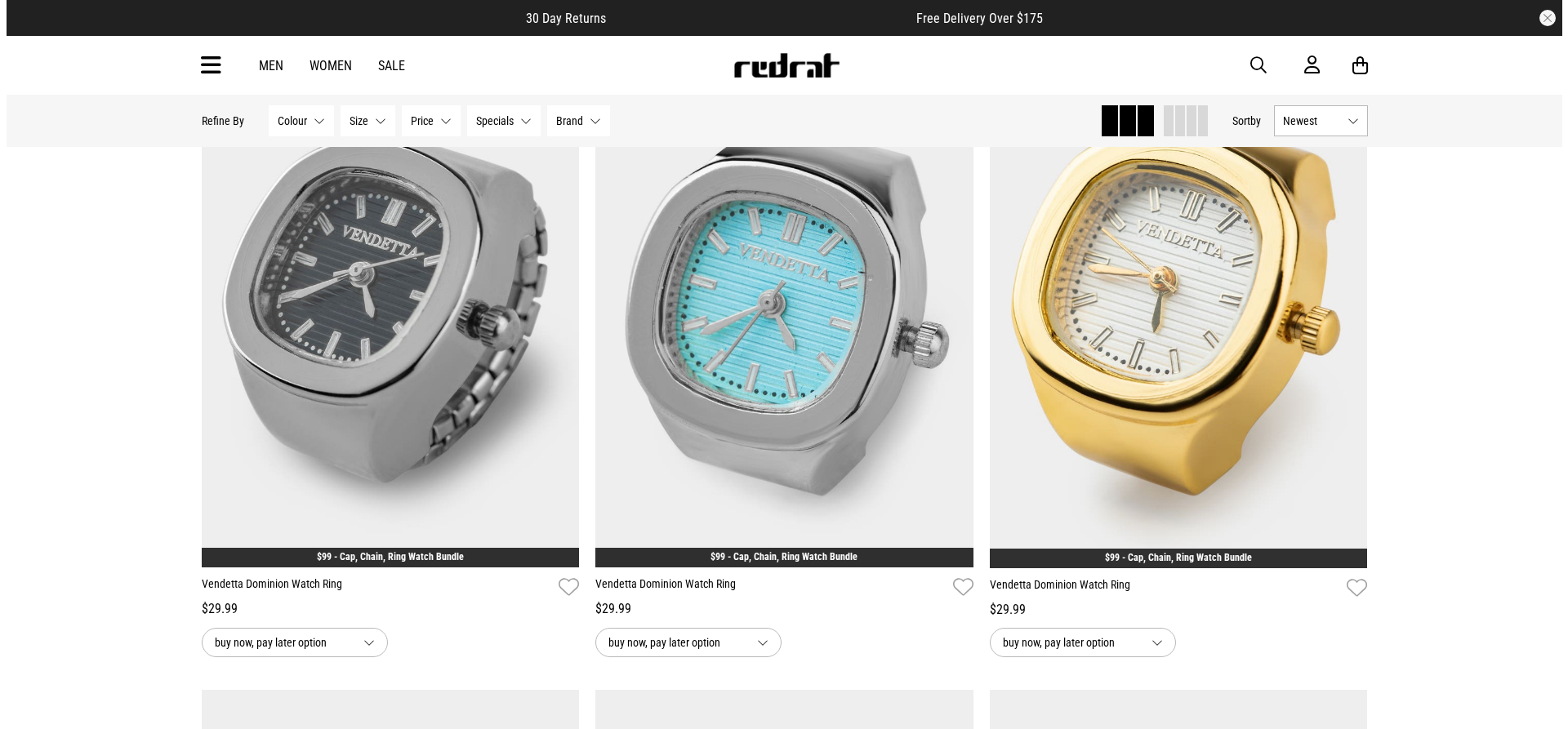
scroll to position [2695, 0]
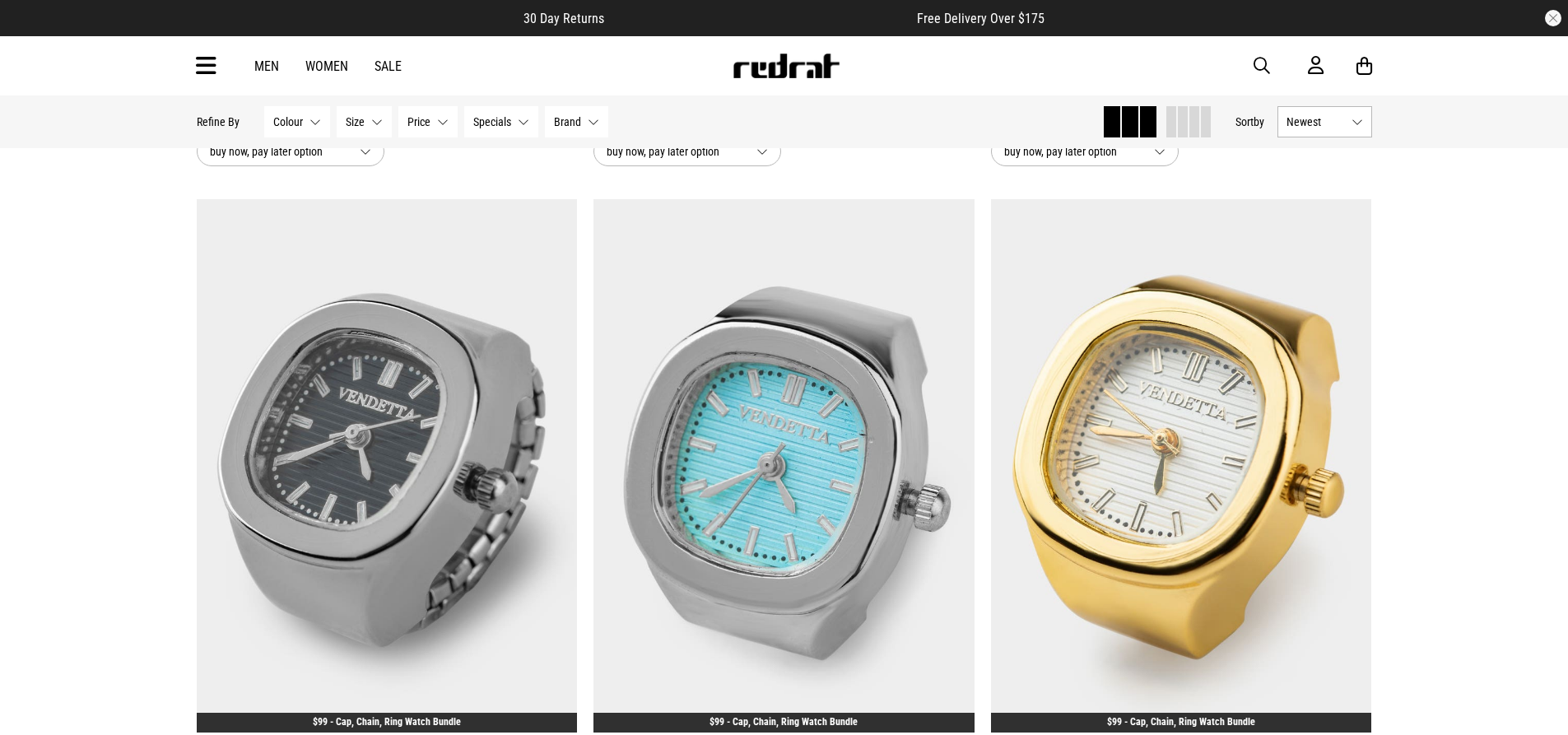
click at [191, 68] on div "Men Women Sale Sign in New Back Footwear Back Mens Back Womens Back Youth & Kid…" at bounding box center [784, 65] width 1202 height 59
click at [197, 66] on icon at bounding box center [206, 66] width 20 height 27
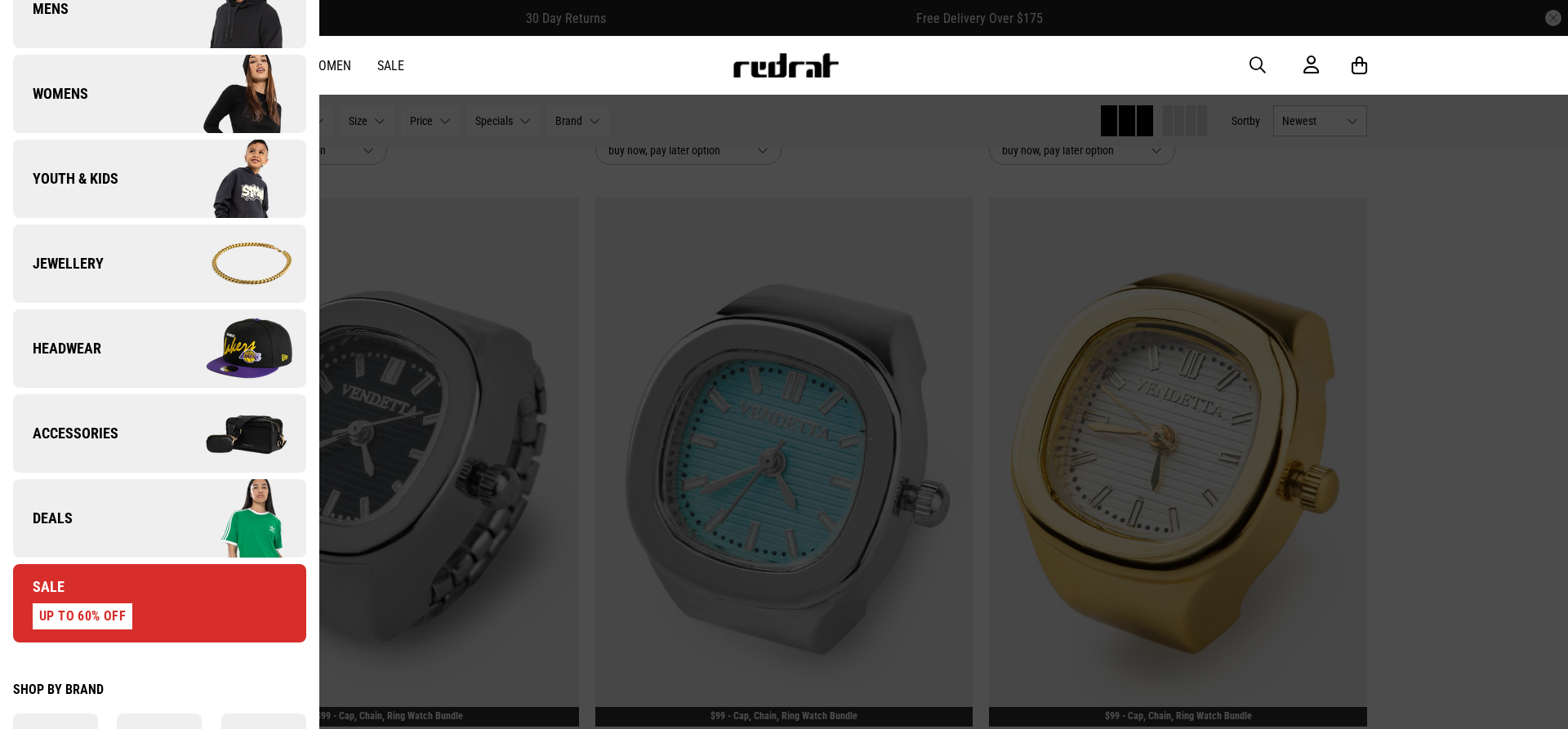
scroll to position [408, 0]
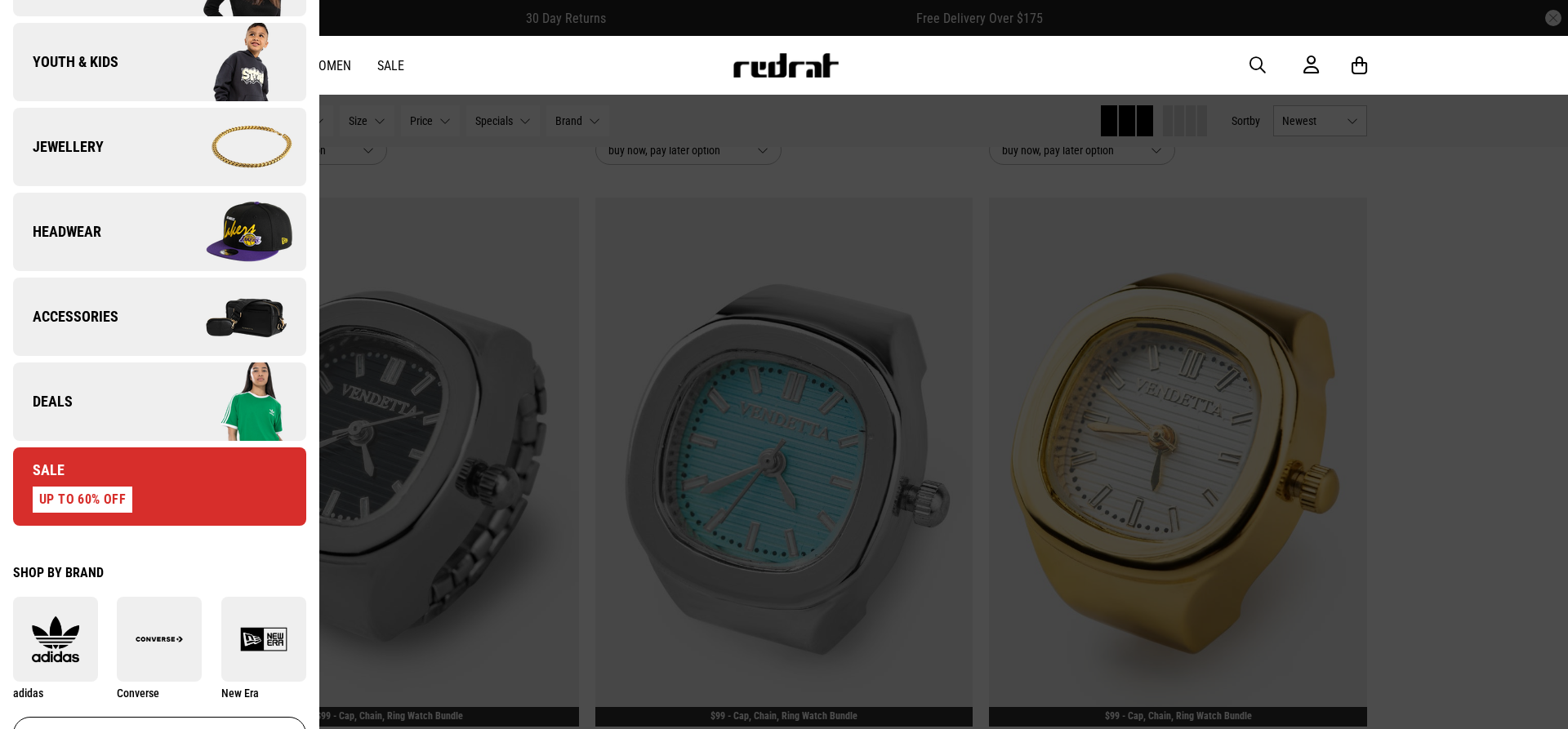
click at [160, 514] on link "Sale UP TO 60% OFF" at bounding box center [160, 486] width 293 height 78
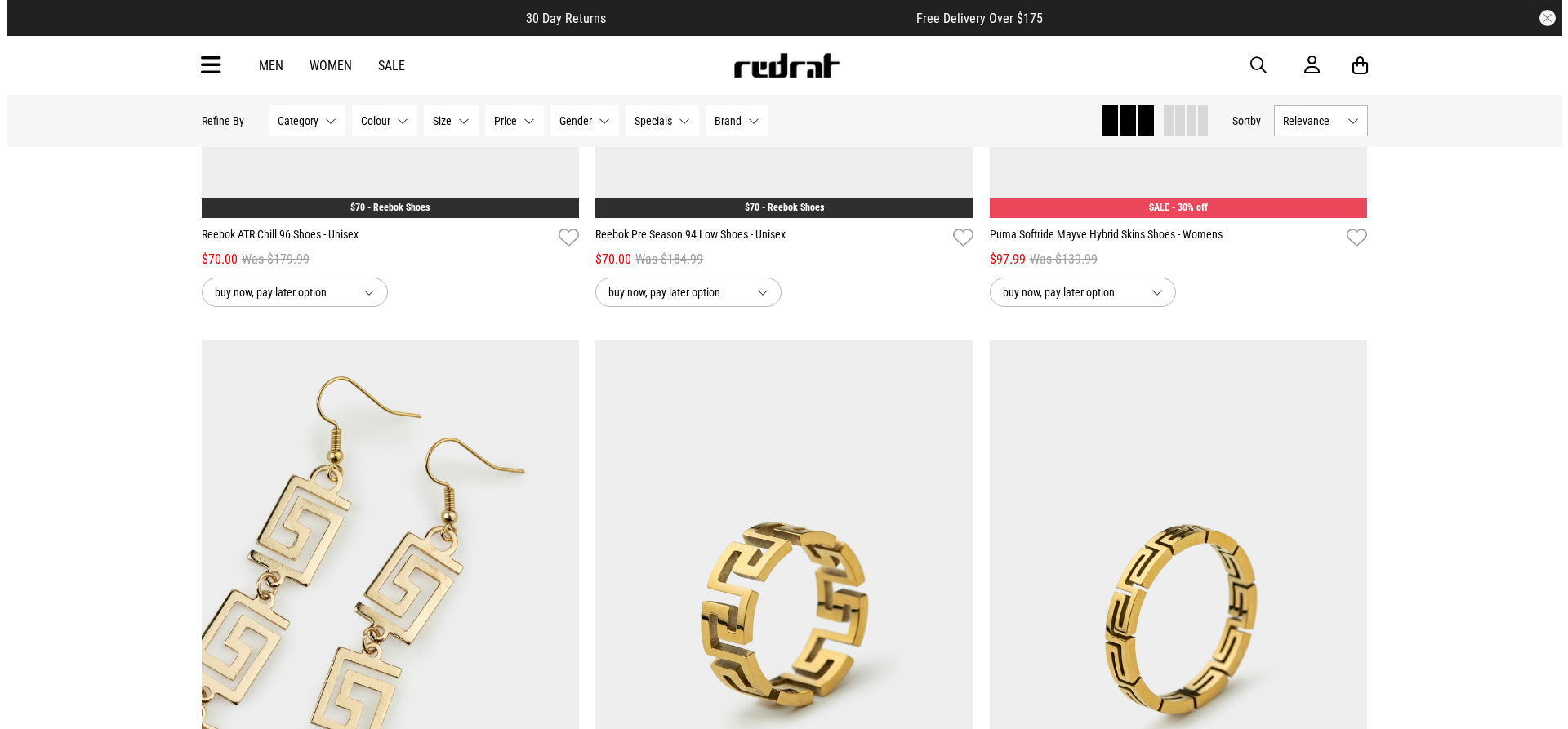
scroll to position [4190, 0]
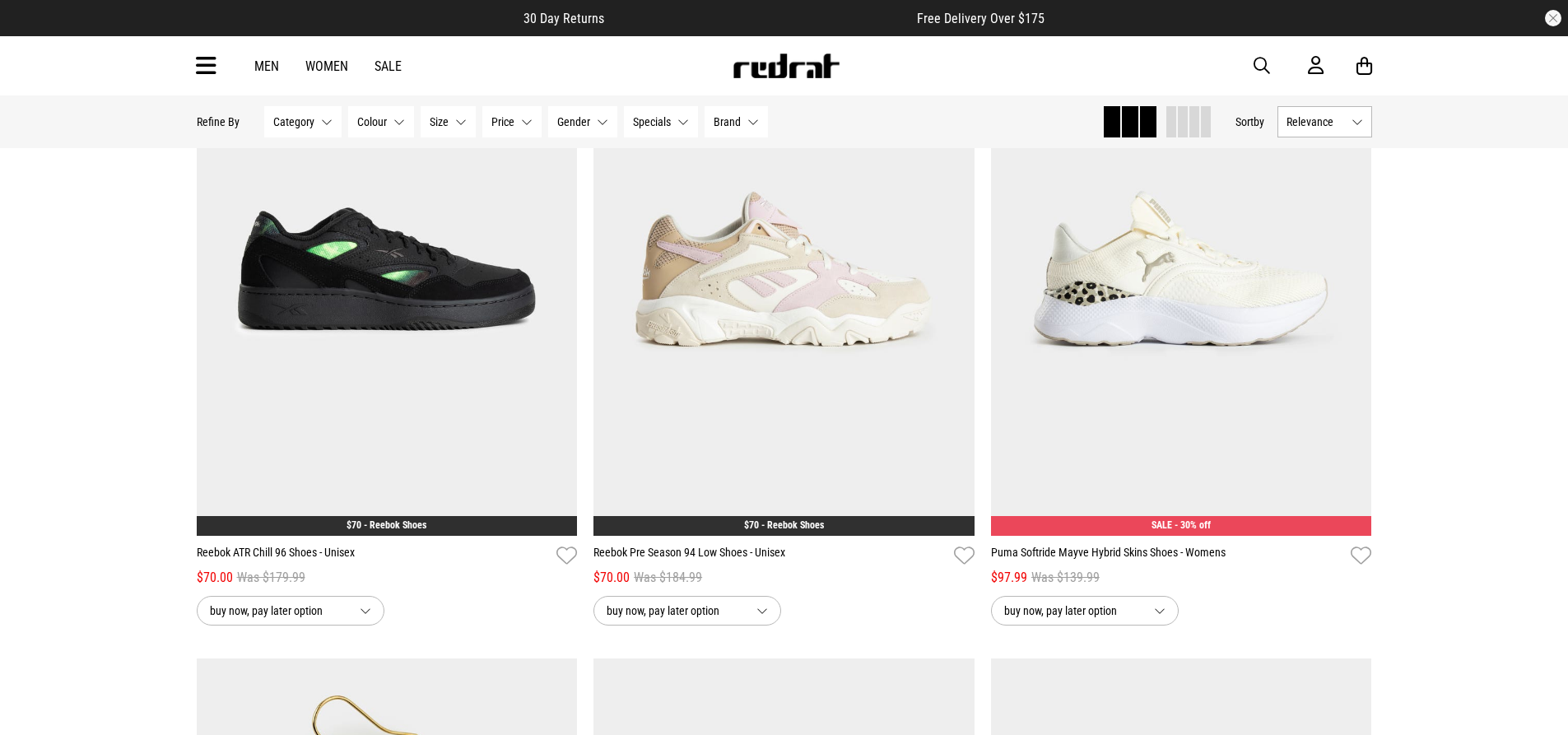
click at [212, 74] on icon at bounding box center [206, 66] width 20 height 27
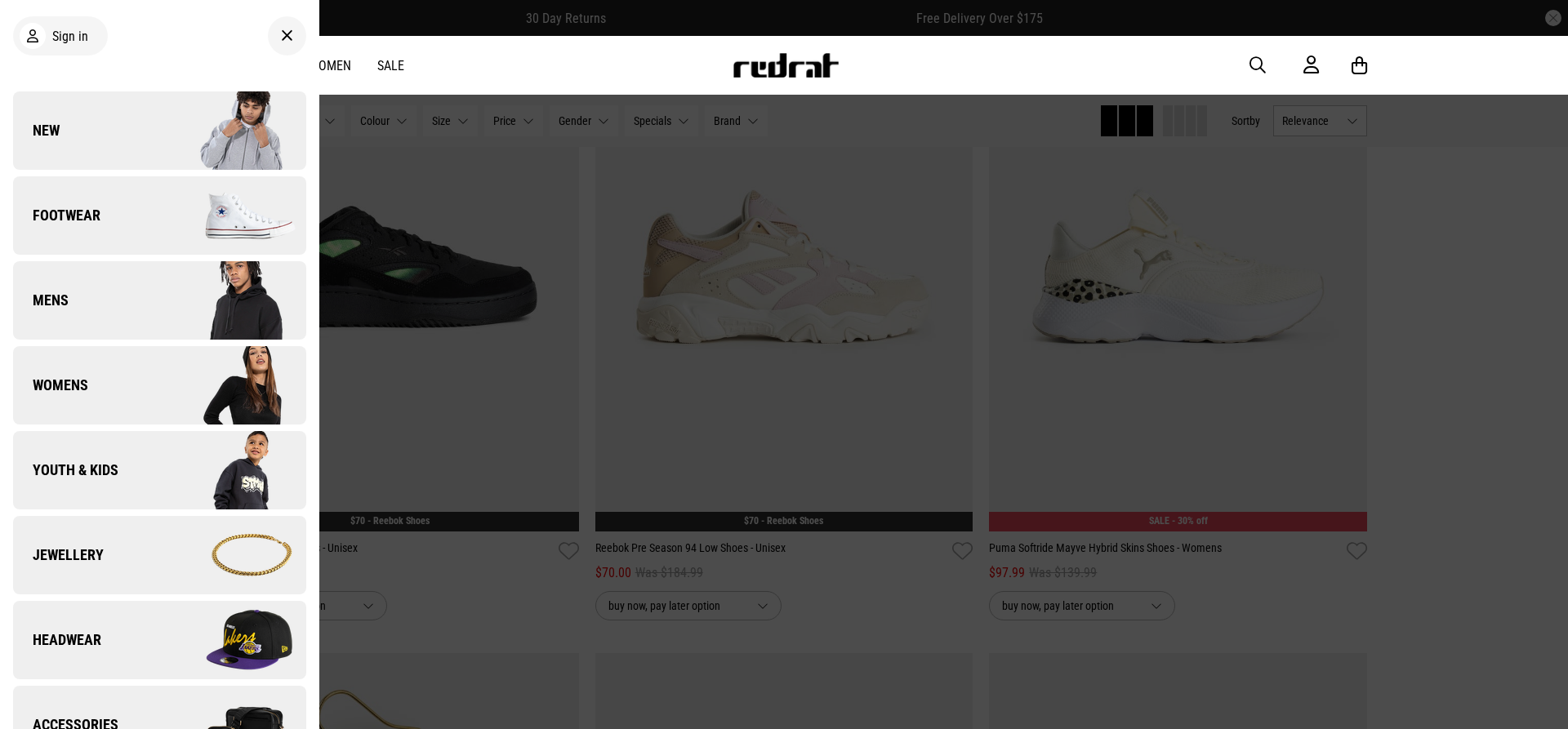
click at [122, 297] on link "Mens" at bounding box center [160, 300] width 293 height 78
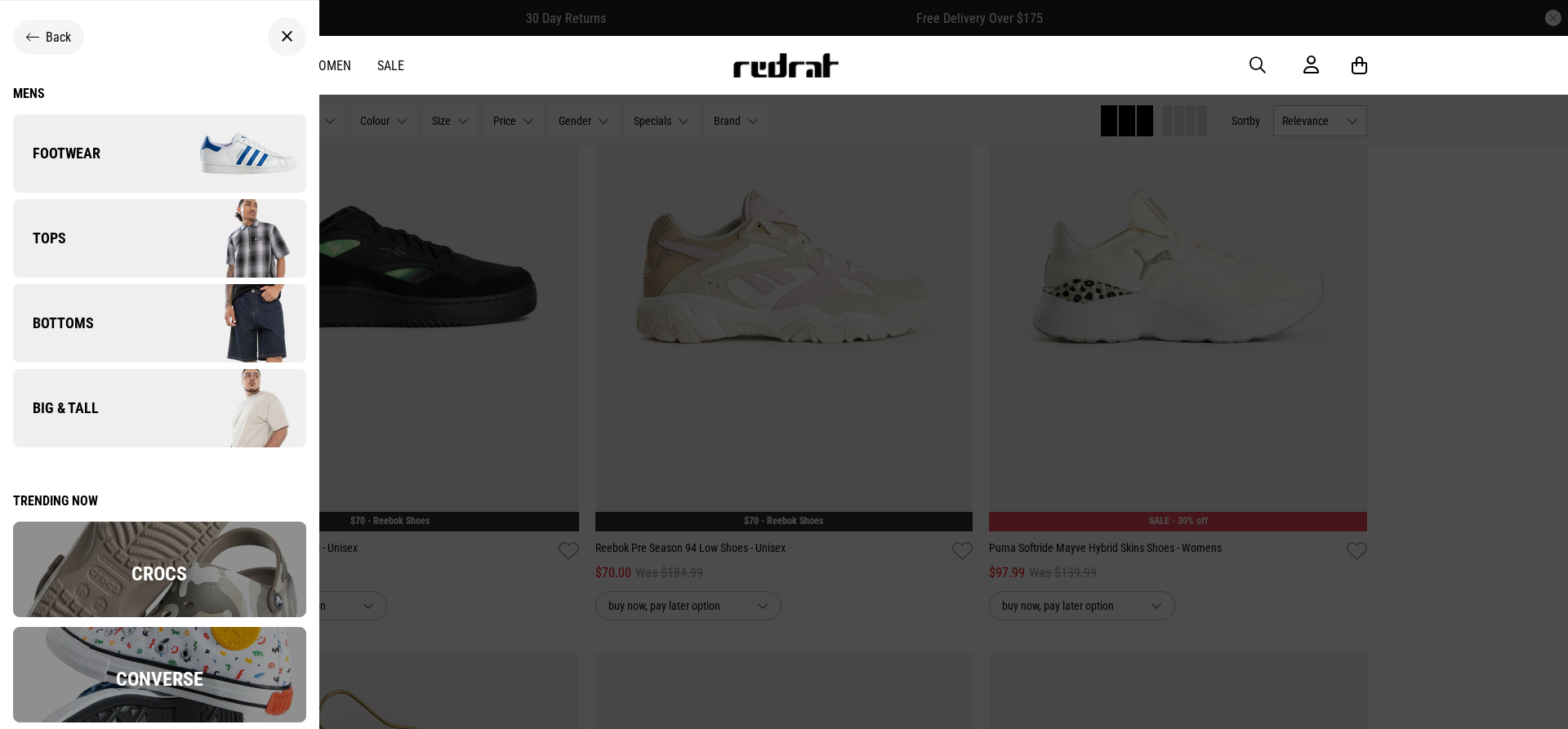
click at [128, 263] on link "Tops" at bounding box center [160, 238] width 293 height 78
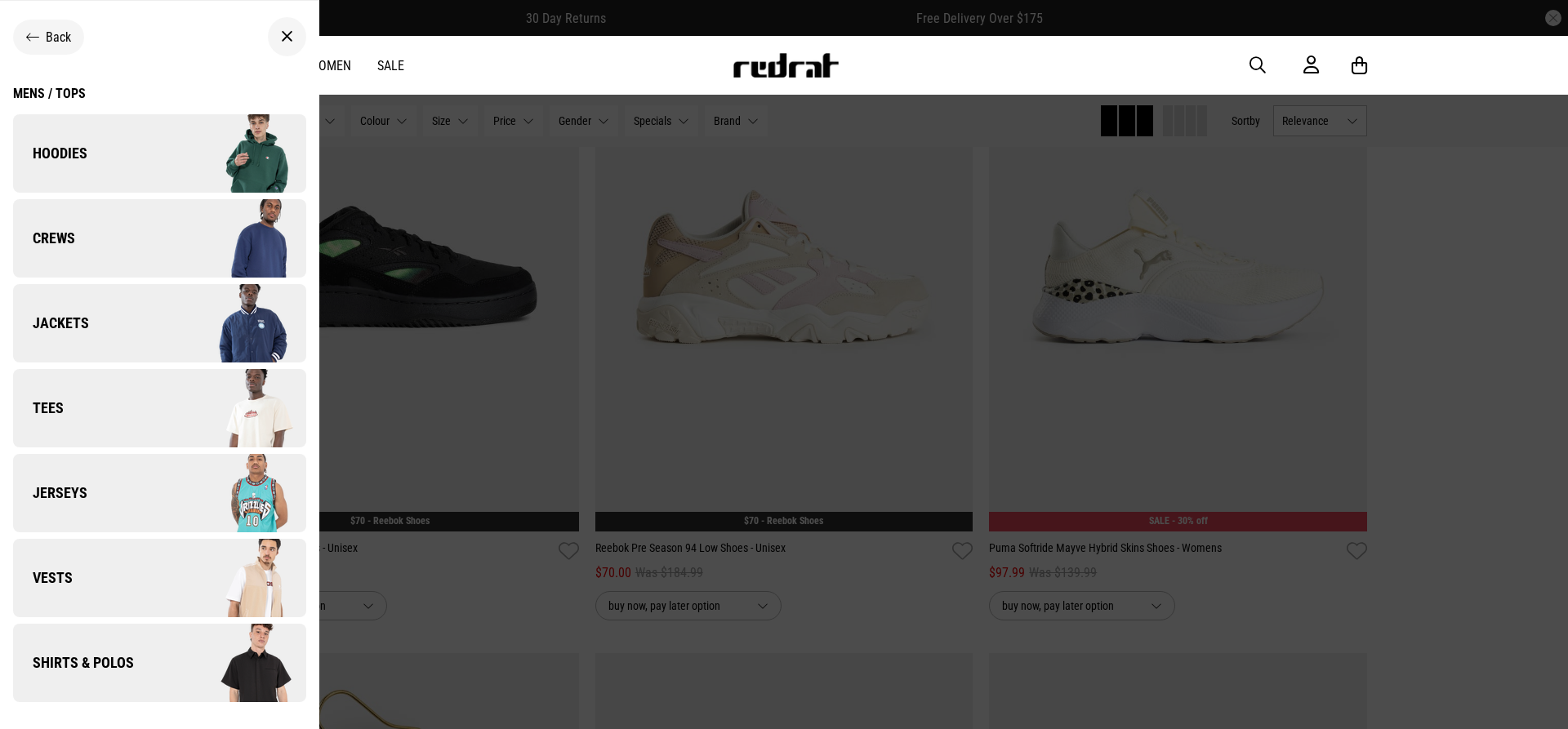
click at [162, 406] on img at bounding box center [233, 408] width 147 height 82
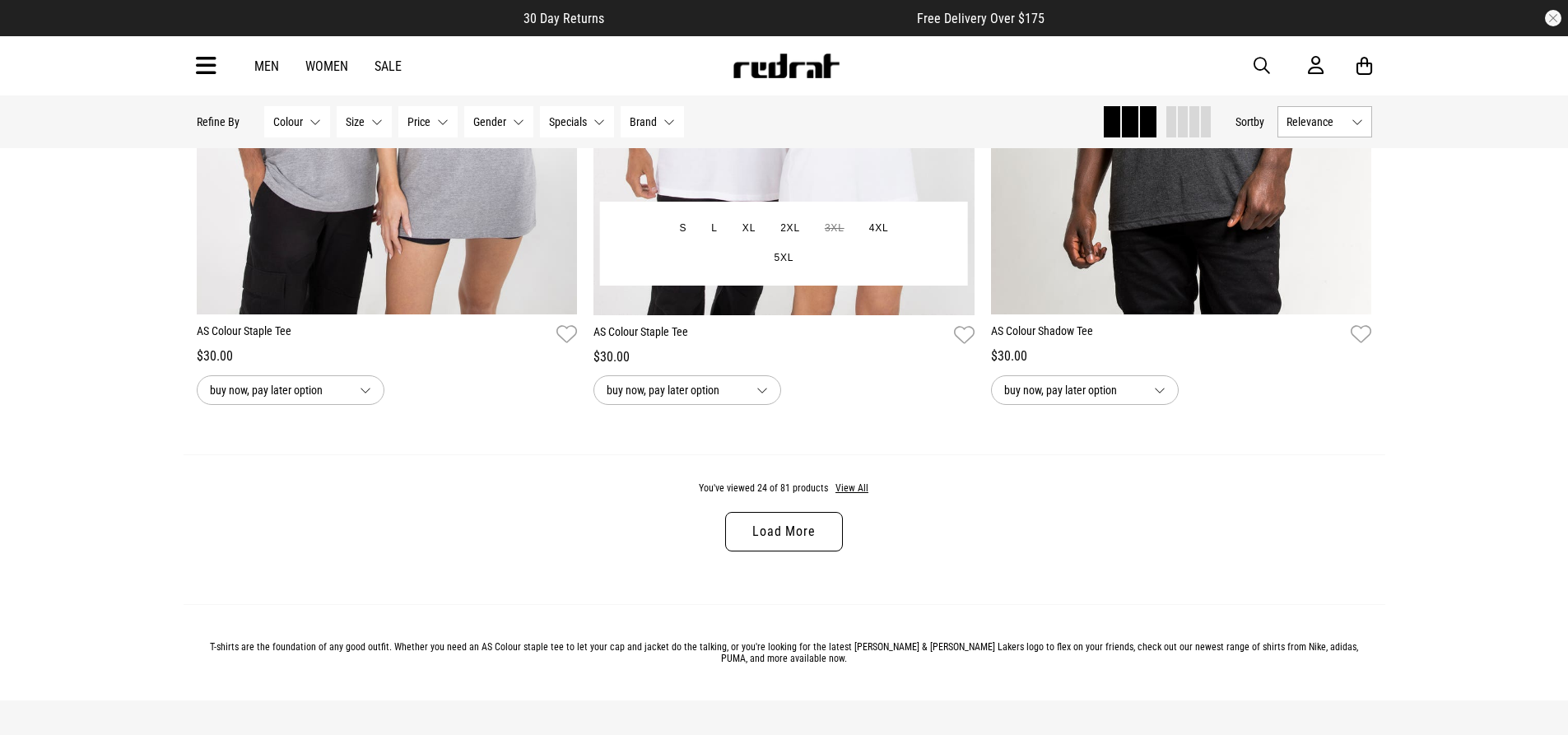
scroll to position [5104, 0]
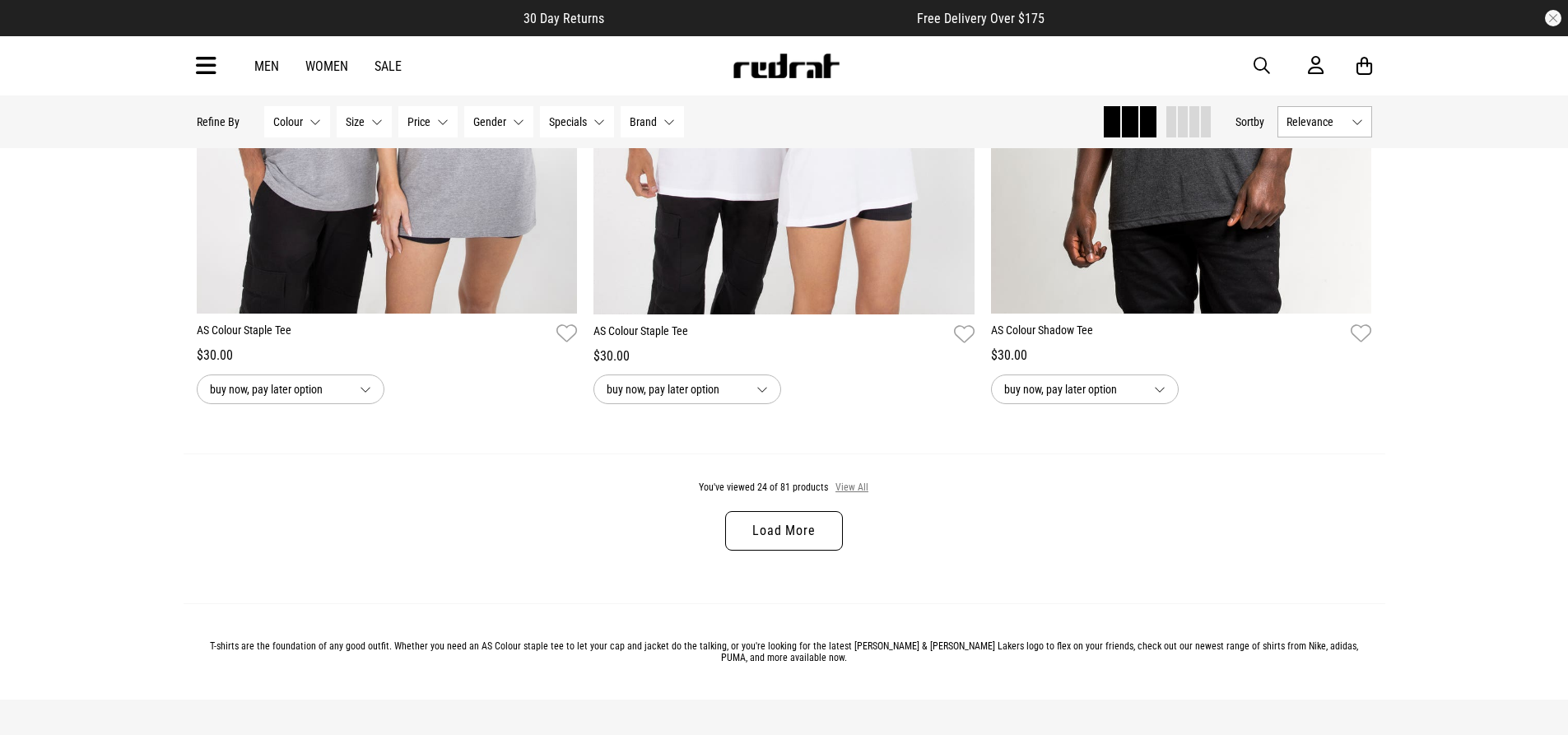
click at [852, 493] on button "View All" at bounding box center [852, 488] width 34 height 15
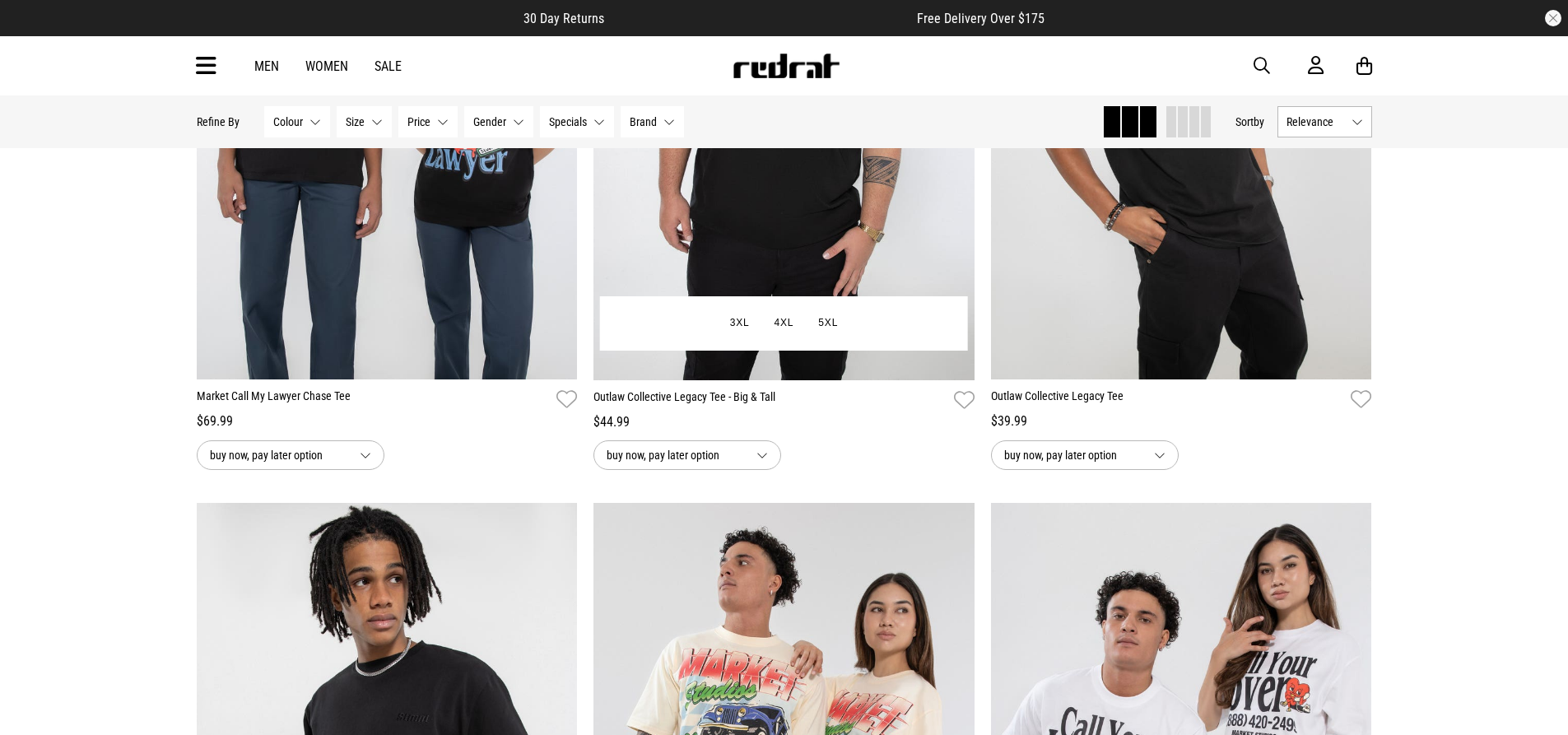
scroll to position [9962, 0]
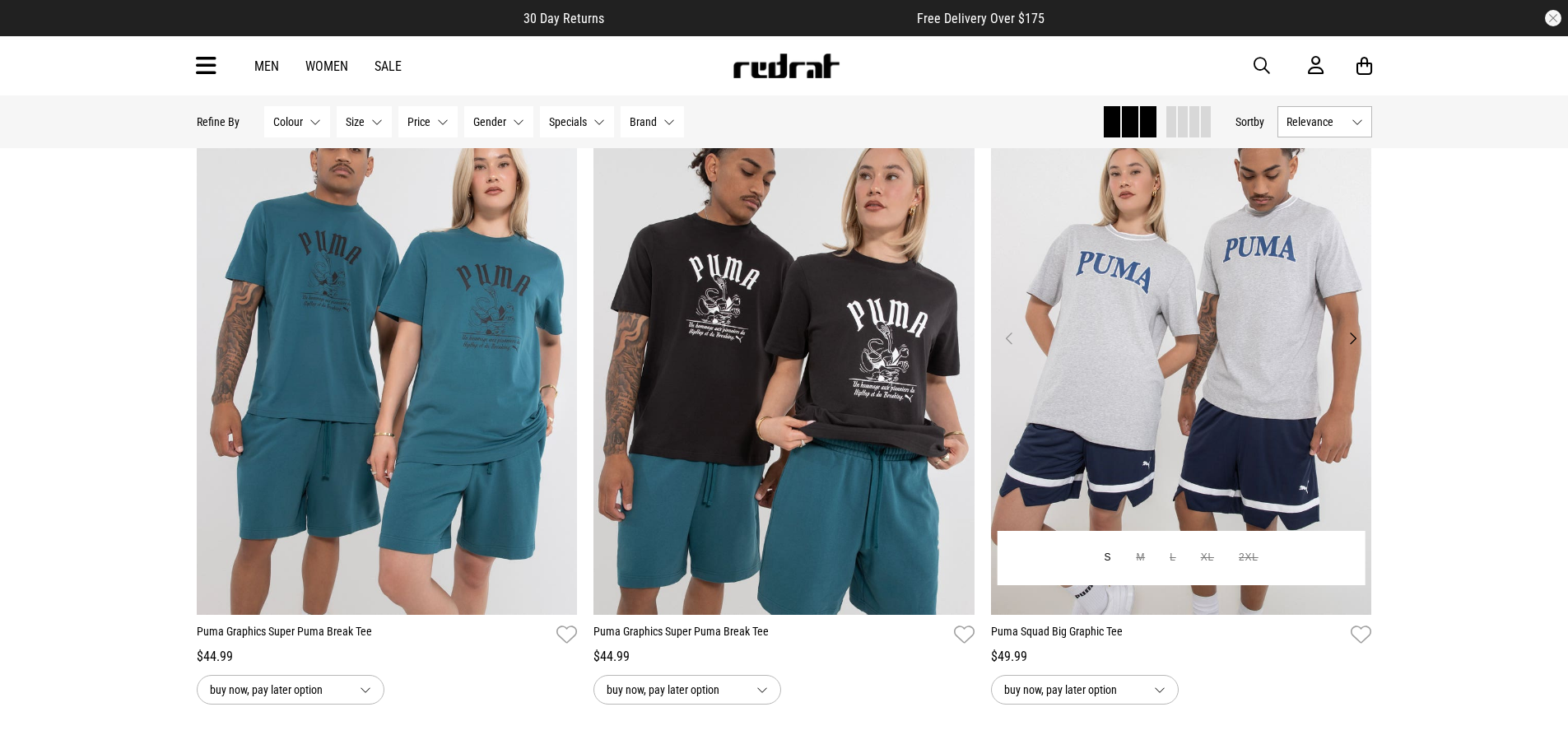
scroll to position [13995, 0]
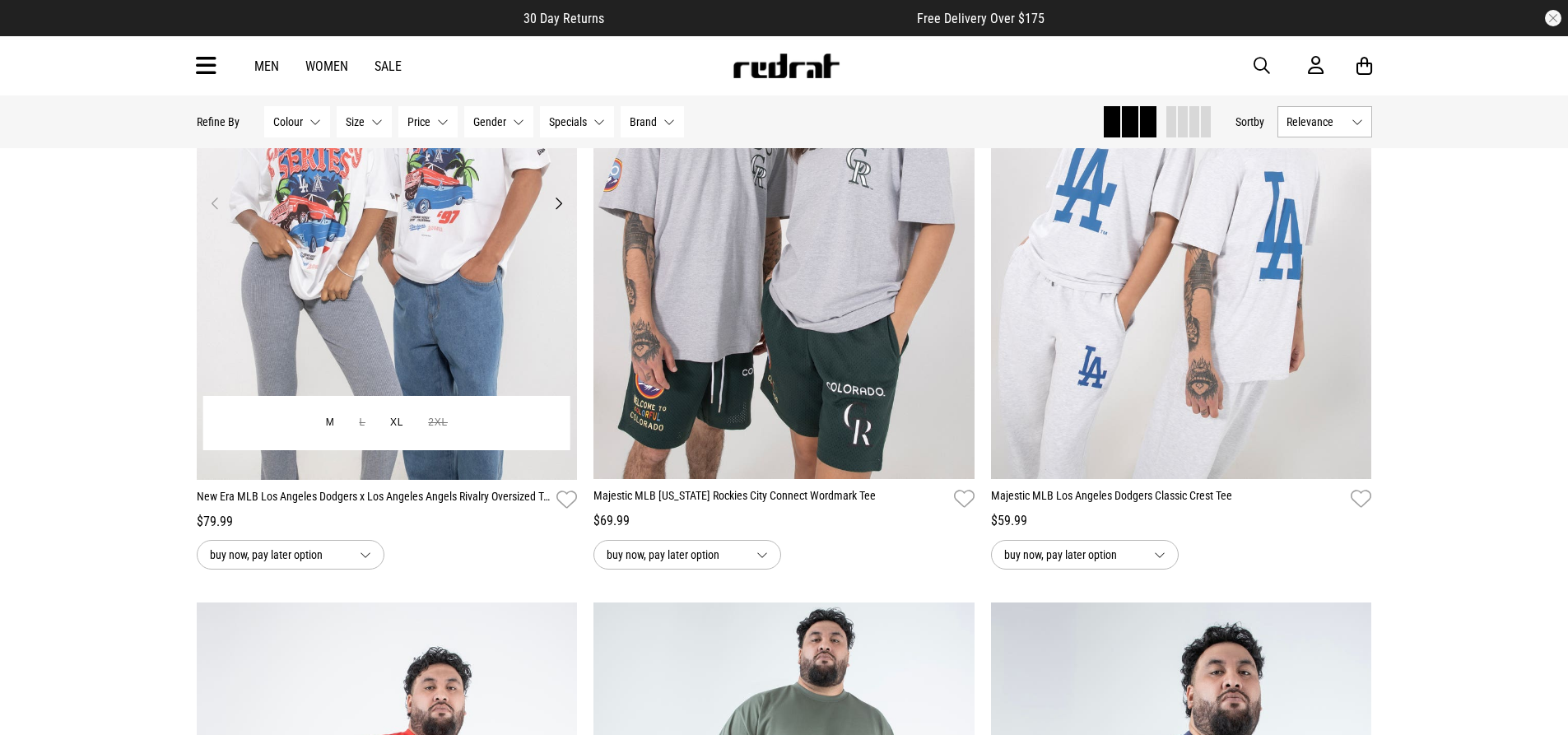
scroll to position [16877, 0]
